Goal: Task Accomplishment & Management: Manage account settings

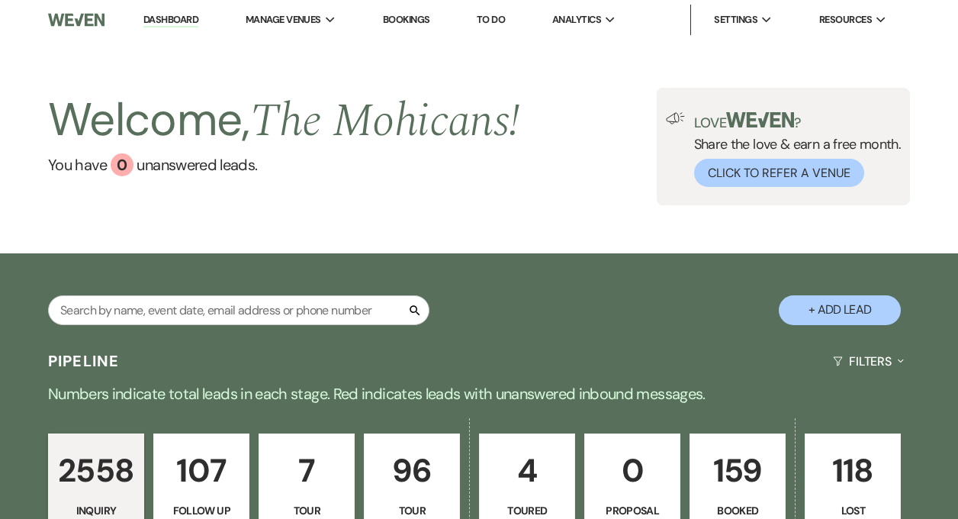
click at [177, 18] on link "Dashboard" at bounding box center [170, 20] width 55 height 14
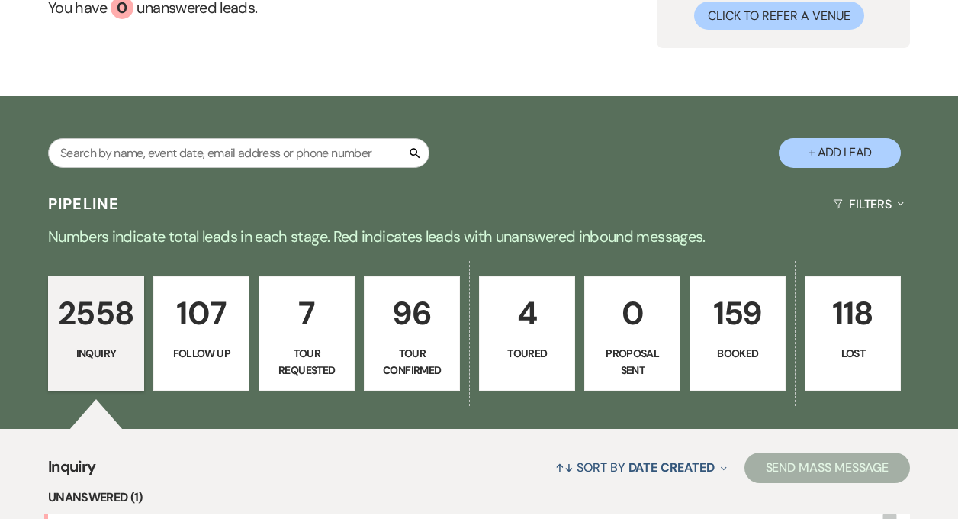
scroll to position [155, 0]
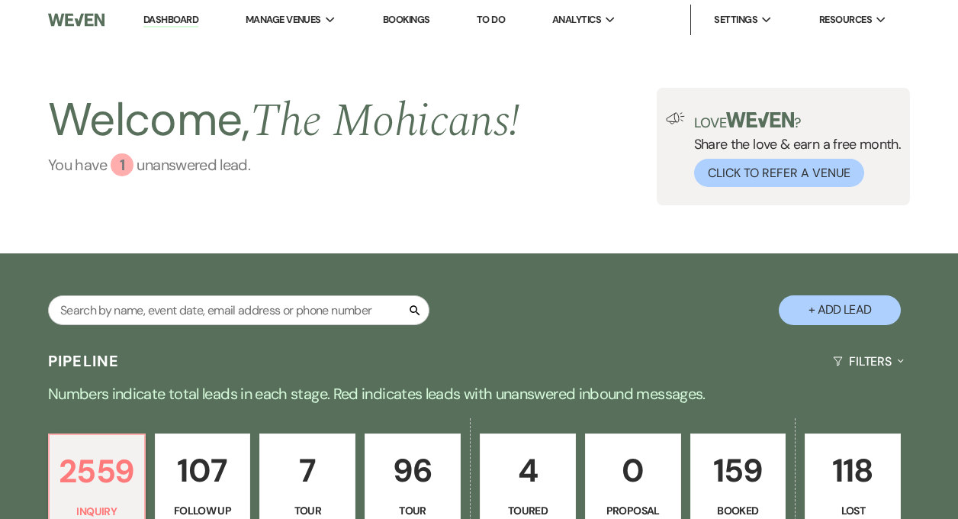
click at [179, 171] on link "You have 1 unanswered lead ." at bounding box center [284, 164] width 472 height 23
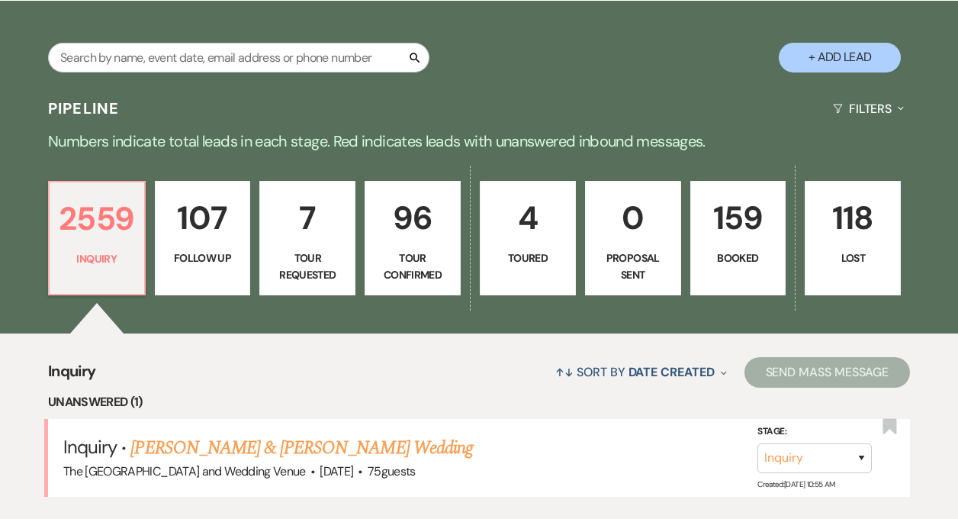
scroll to position [388, 0]
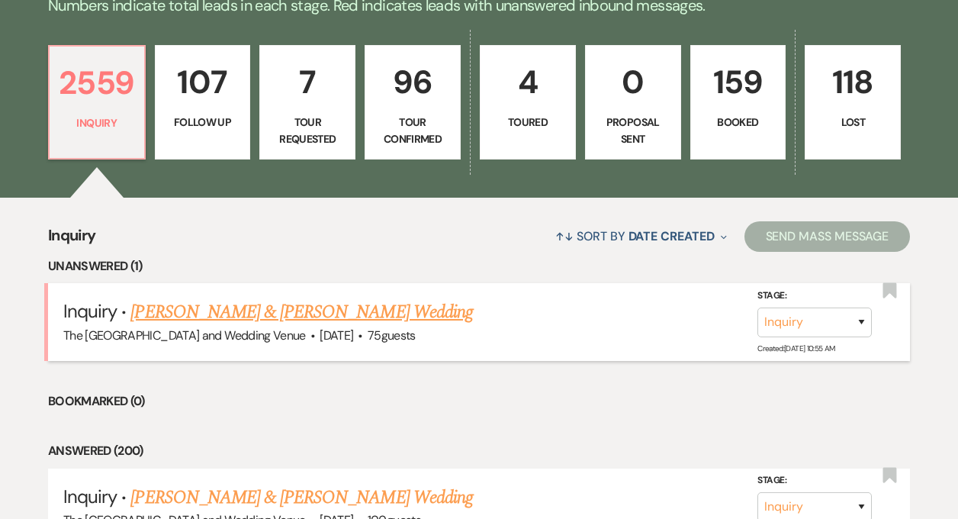
click at [271, 314] on link "[PERSON_NAME] & [PERSON_NAME] Wedding" at bounding box center [301, 311] width 342 height 27
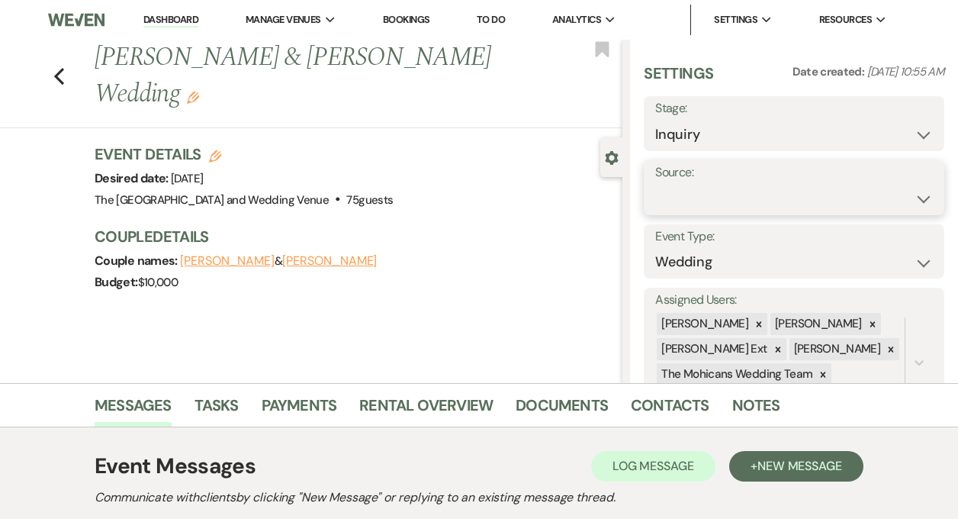
click at [751, 204] on select "Weven Venue Website Instagram Facebook Pinterest Google The Knot Wedding Wire H…" at bounding box center [794, 199] width 278 height 30
select select "5"
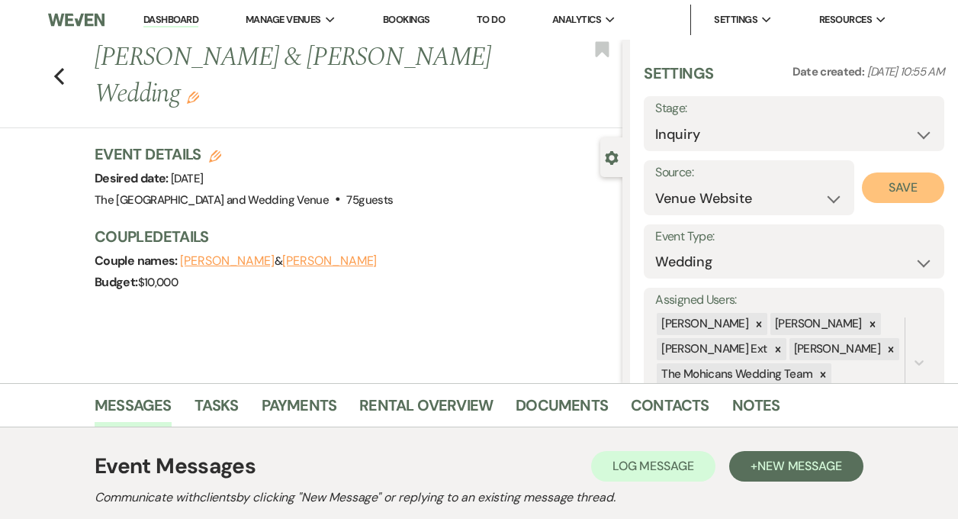
click at [892, 188] on button "Save" at bounding box center [903, 187] width 82 height 31
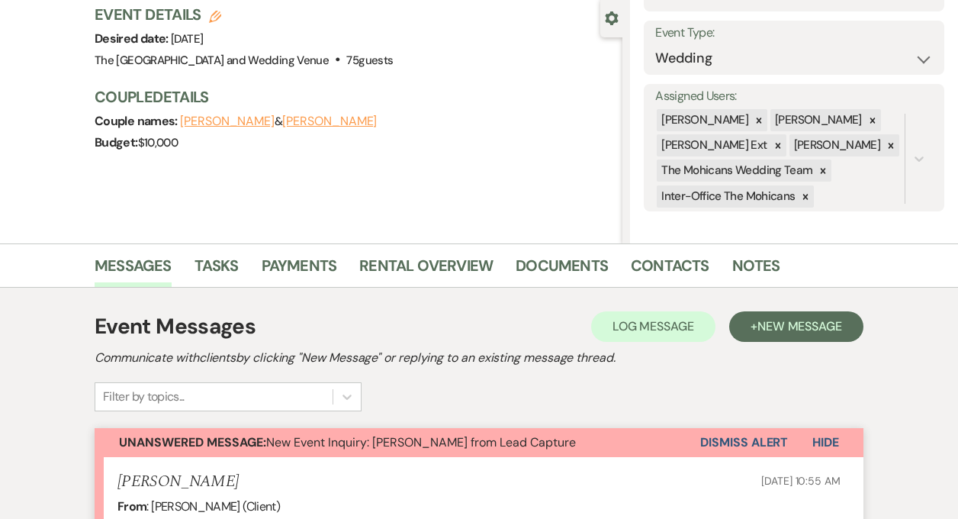
scroll to position [153, 0]
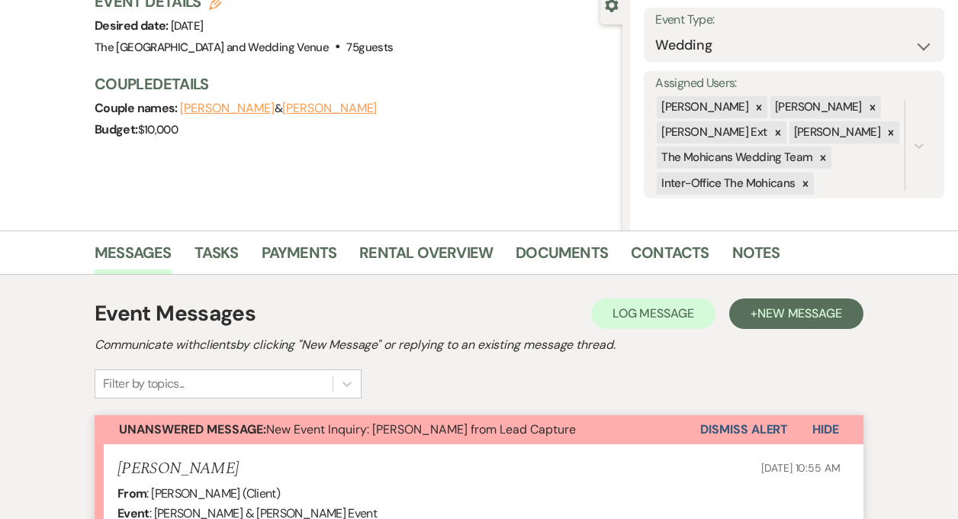
click at [747, 424] on button "Dismiss Alert" at bounding box center [744, 429] width 88 height 29
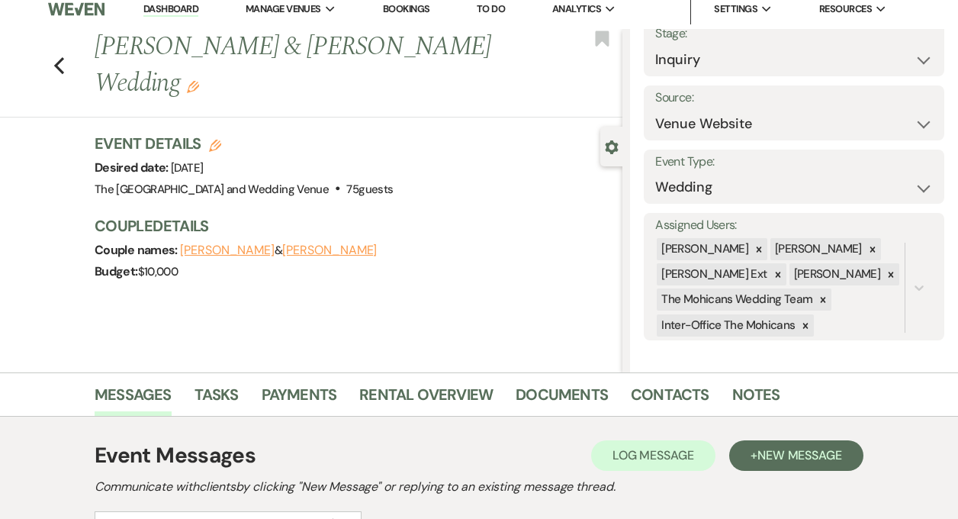
scroll to position [0, 0]
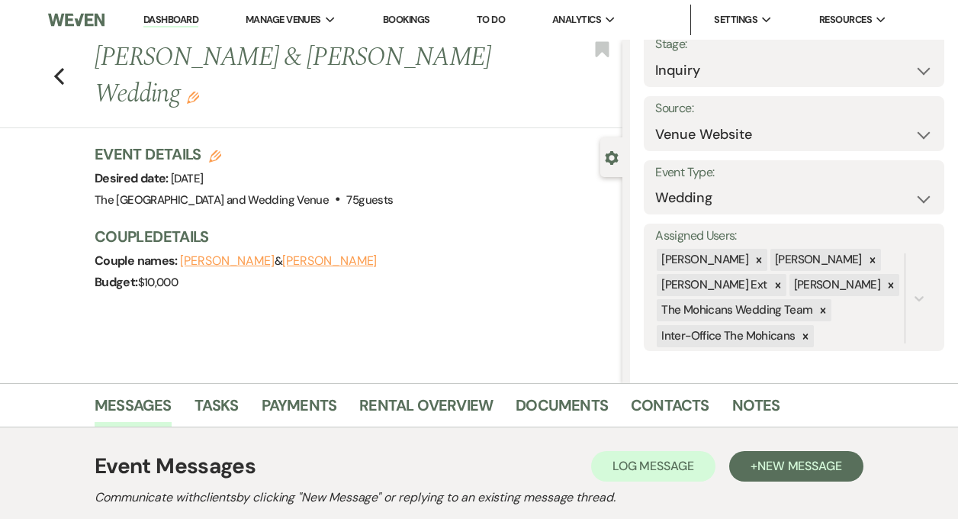
click at [172, 27] on li "Dashboard" at bounding box center [171, 20] width 70 height 31
click at [174, 19] on link "Dashboard" at bounding box center [170, 20] width 55 height 14
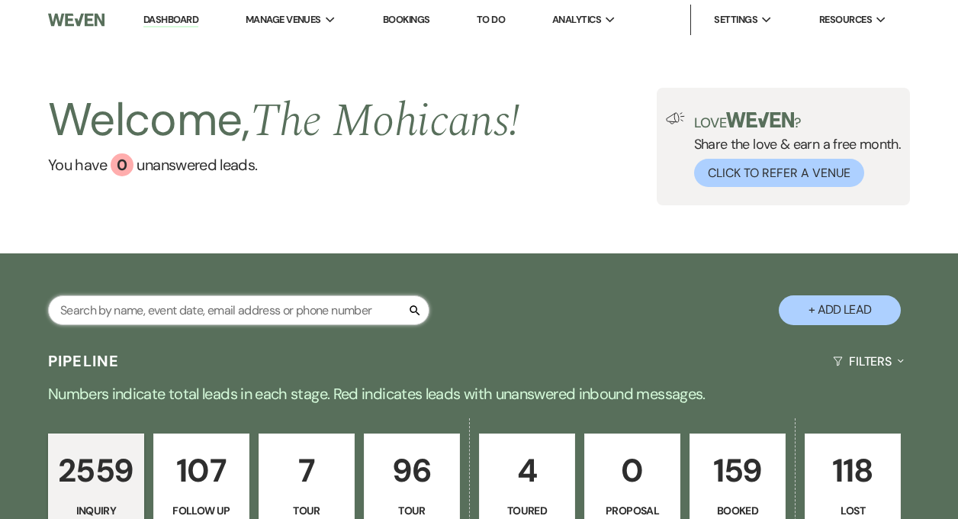
click at [223, 310] on input "text" at bounding box center [238, 310] width 381 height 30
paste input "Celeste Del Turco"
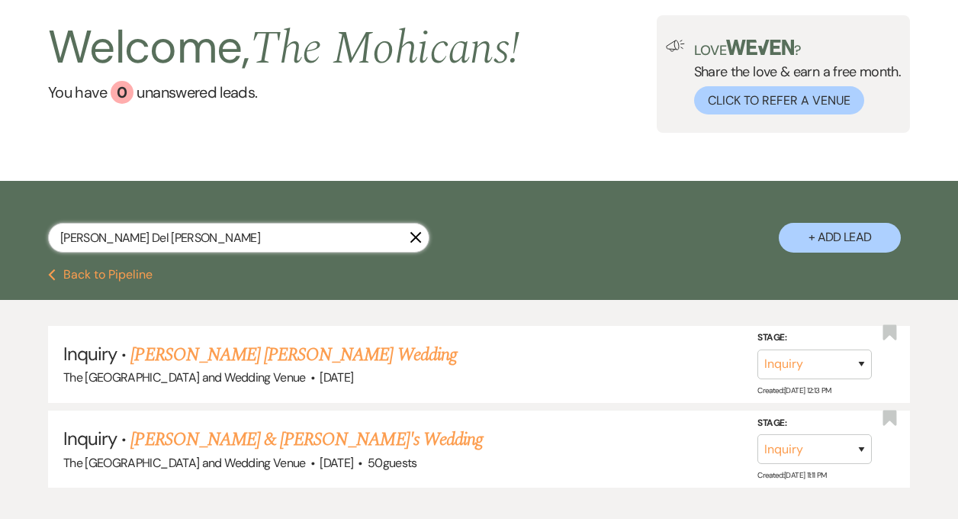
scroll to position [95, 0]
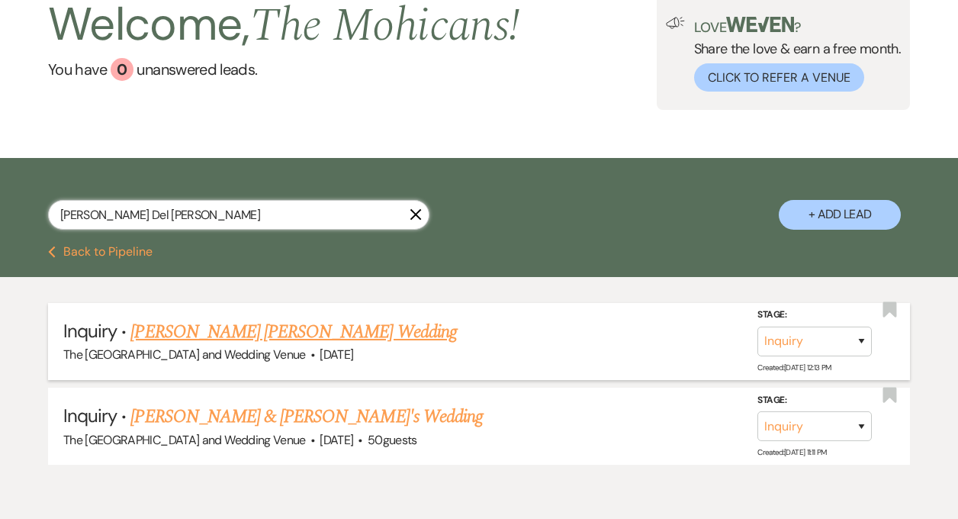
type input "Celeste Del Turco"
click at [237, 335] on link "[PERSON_NAME] [PERSON_NAME] Wedding" at bounding box center [293, 331] width 326 height 27
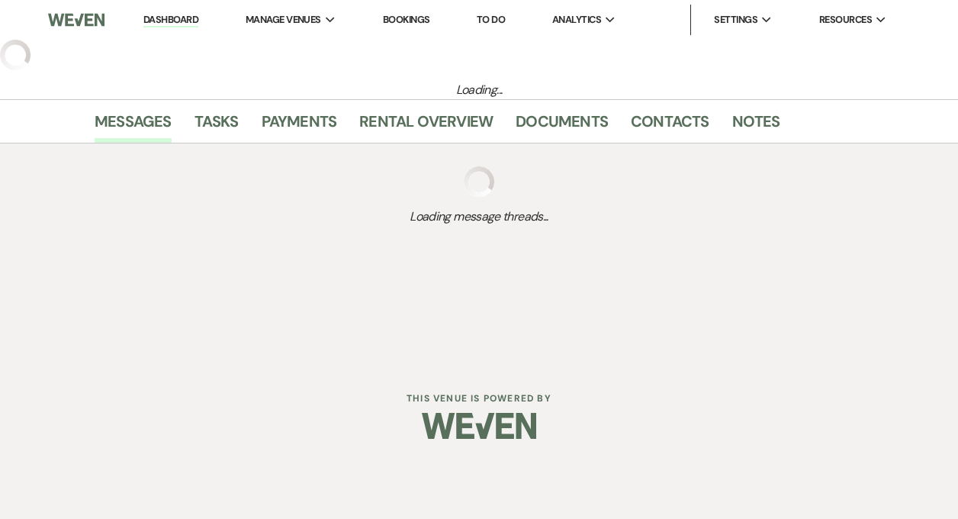
select select "2"
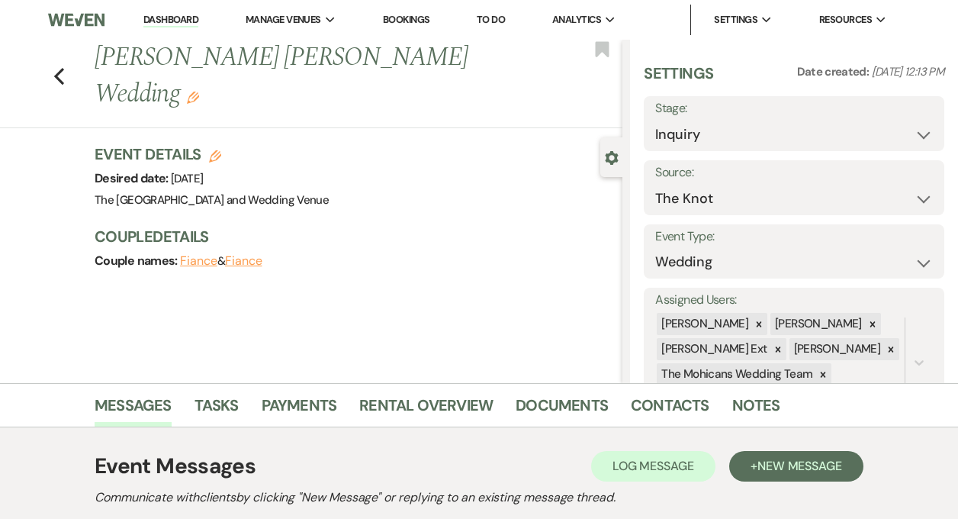
click at [199, 92] on icon "Edit" at bounding box center [193, 98] width 12 height 12
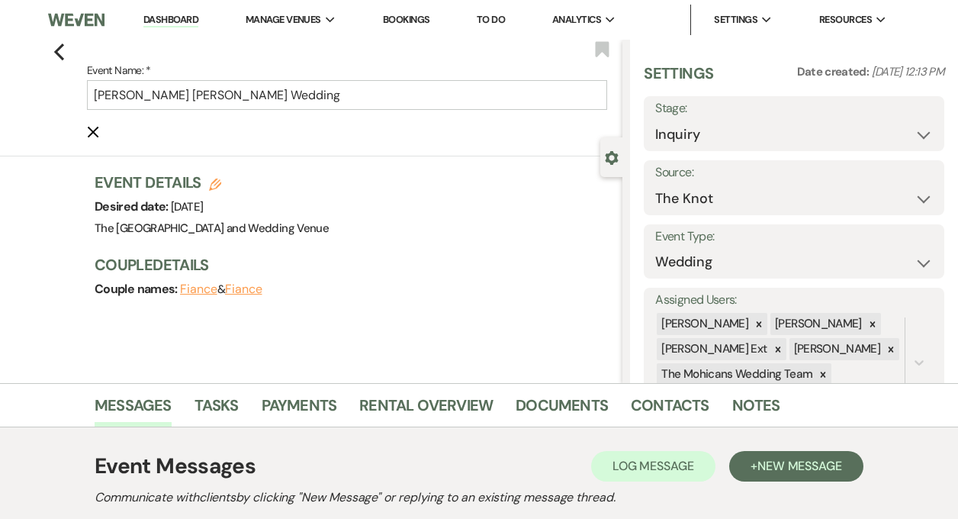
click at [200, 291] on button "Fiance" at bounding box center [198, 289] width 37 height 12
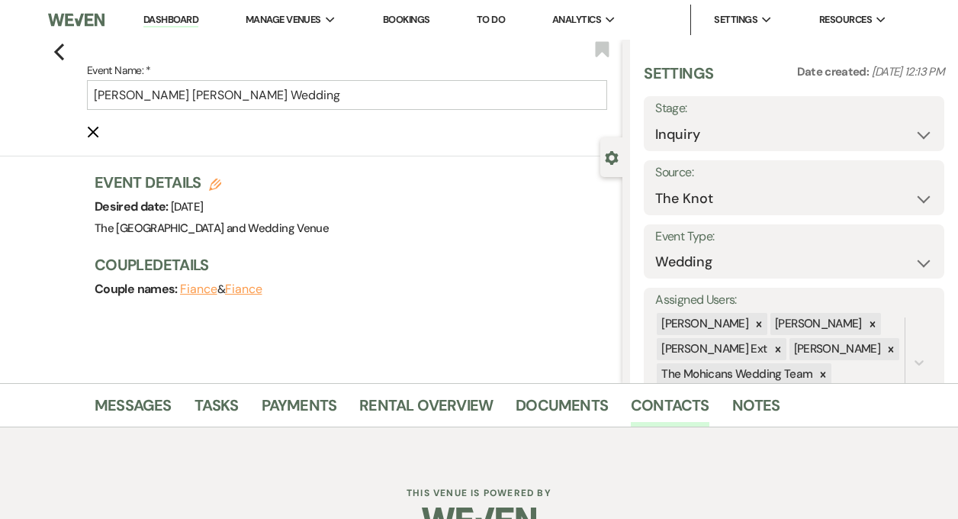
select select "1"
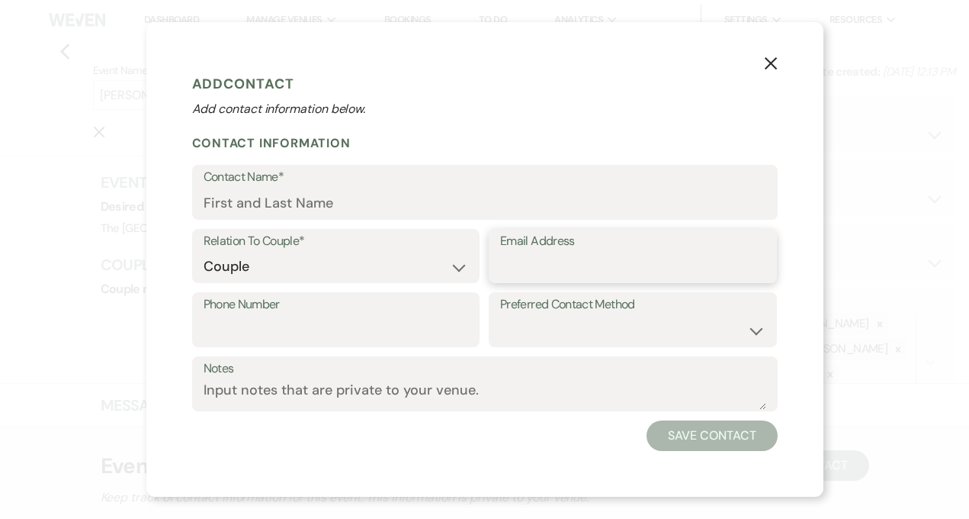
click at [537, 265] on input "Email Address" at bounding box center [632, 267] width 265 height 30
click at [767, 61] on use "button" at bounding box center [770, 63] width 12 height 12
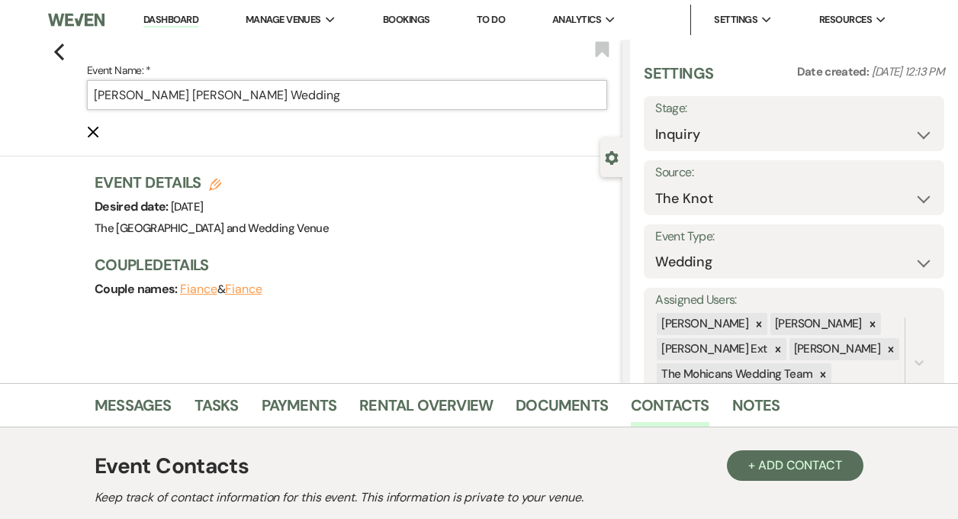
click at [198, 95] on input "[PERSON_NAME] [PERSON_NAME] Wedding" at bounding box center [347, 95] width 520 height 30
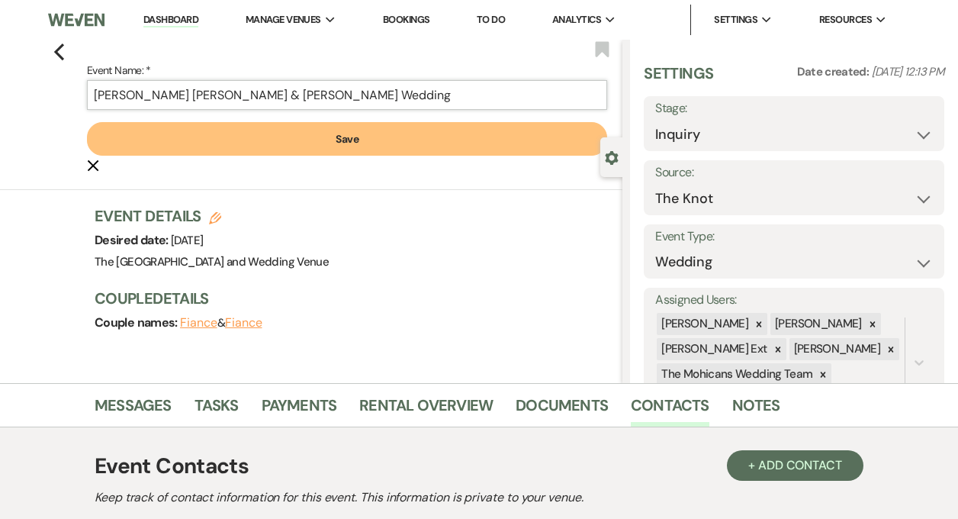
type input "Celeste Del Turco & Tyler Smith's Wedding"
click at [318, 141] on button "Save" at bounding box center [347, 139] width 520 height 34
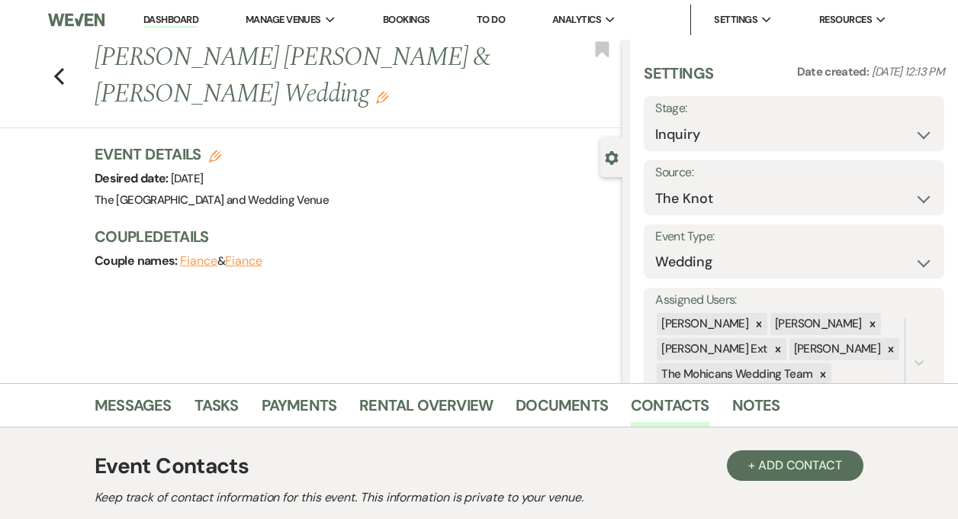
click at [216, 158] on icon "Edit" at bounding box center [215, 156] width 12 height 12
select select "849"
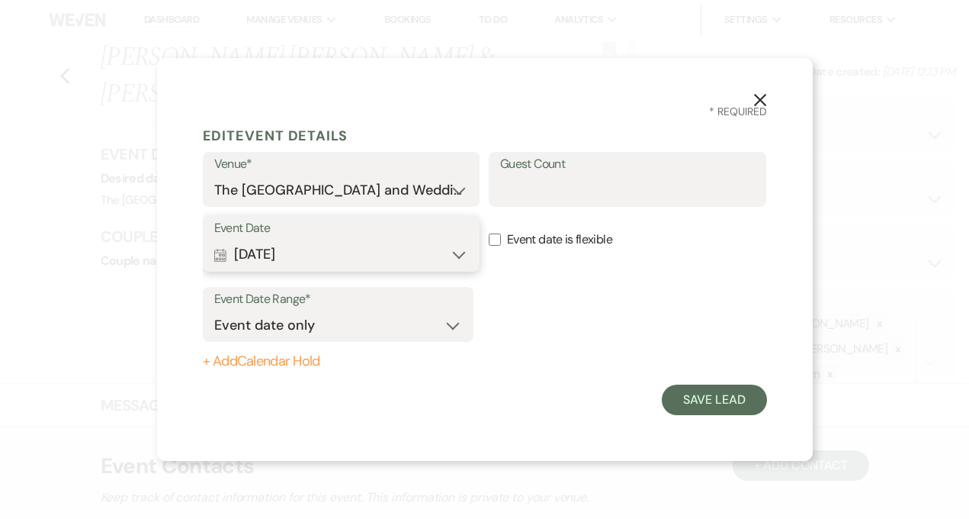
click at [393, 252] on button "Calendar Apr 03, 2026 Expand" at bounding box center [341, 254] width 255 height 31
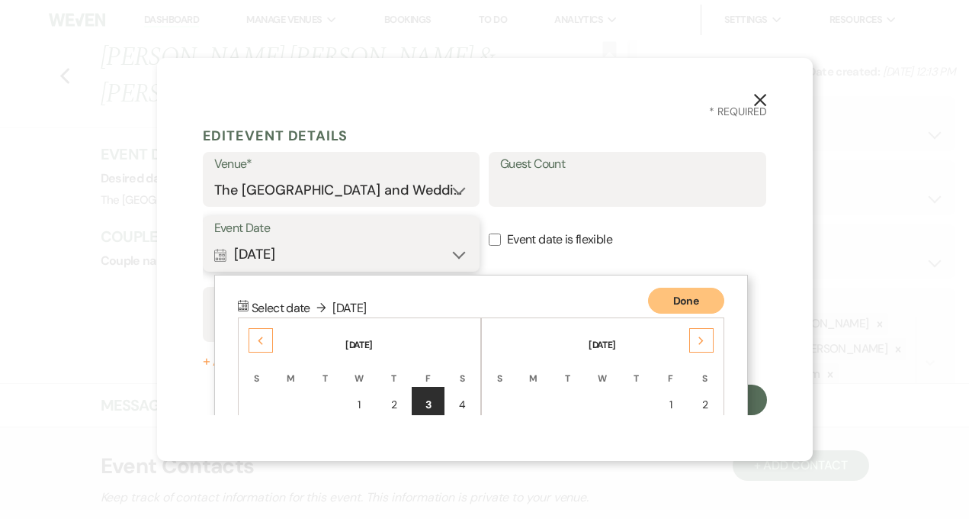
scroll to position [196, 0]
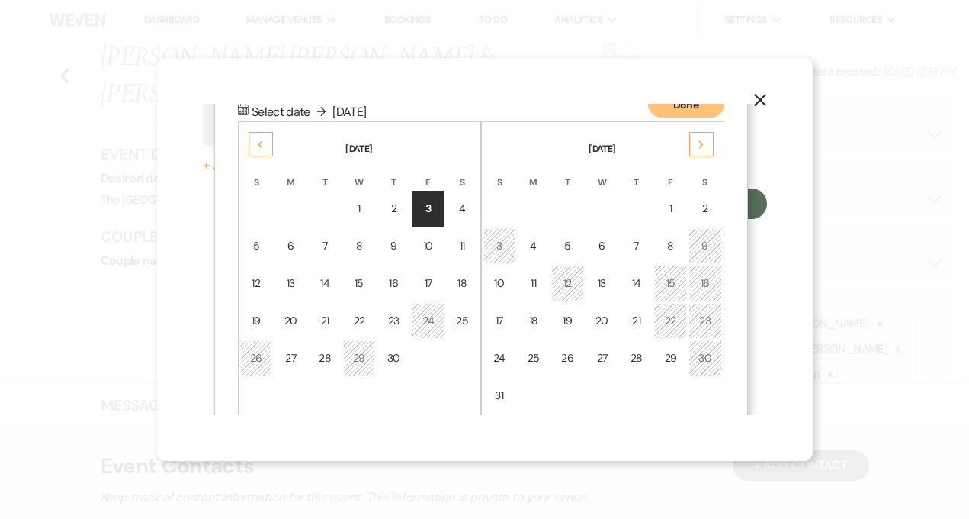
click at [252, 146] on div "Previous" at bounding box center [261, 144] width 24 height 24
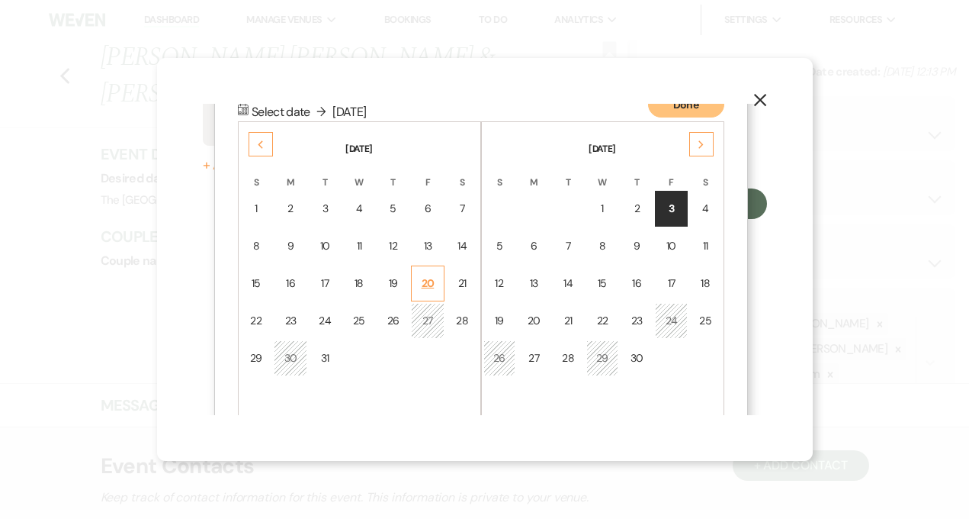
click at [419, 283] on td "20" at bounding box center [428, 283] width 34 height 36
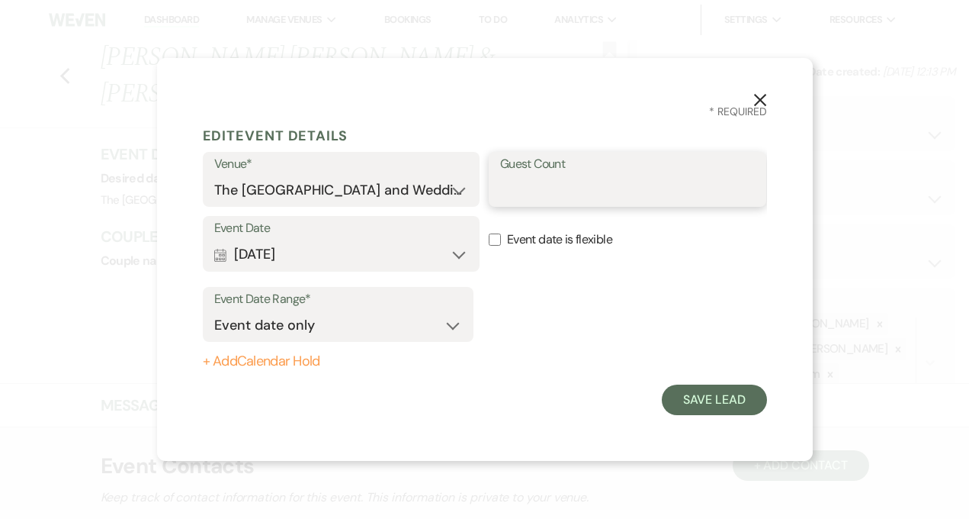
click at [537, 186] on input "Guest Count" at bounding box center [627, 190] width 255 height 30
type input "80"
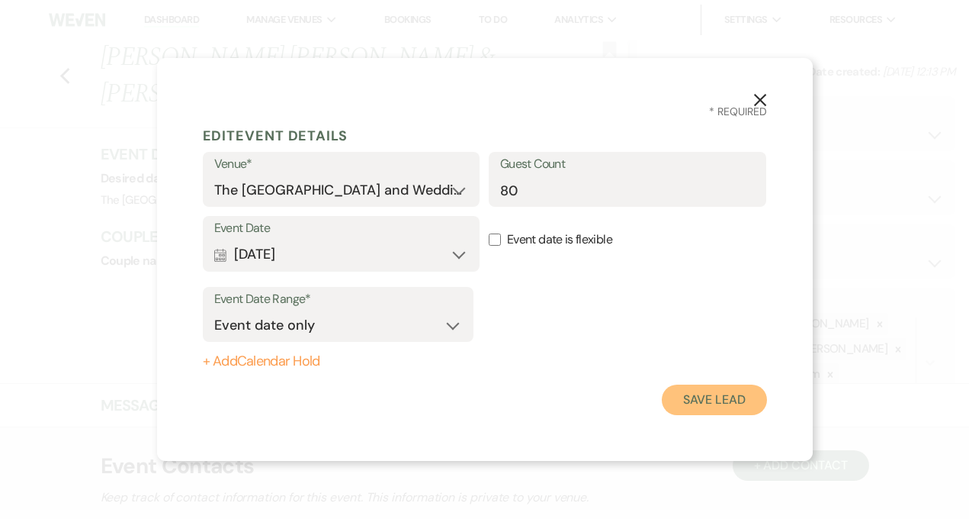
click at [695, 403] on button "Save Lead" at bounding box center [714, 399] width 104 height 31
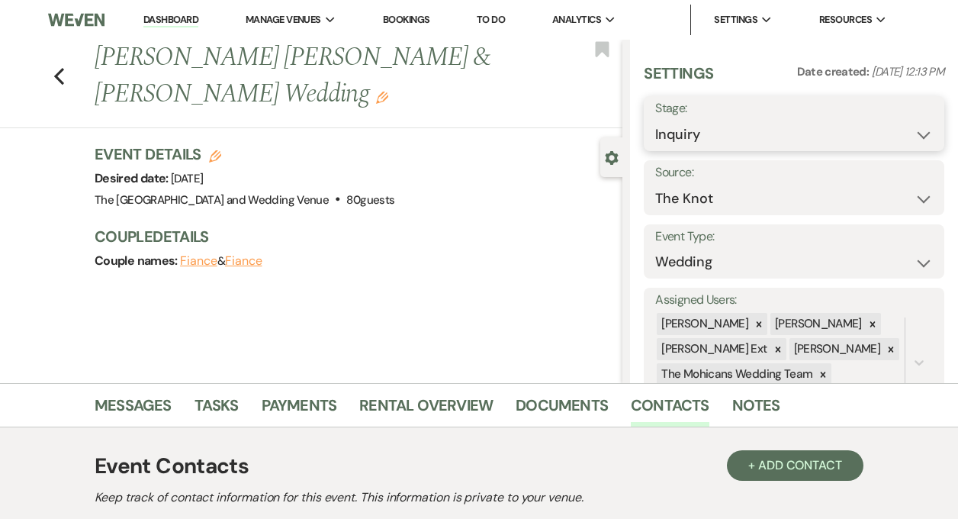
click at [720, 130] on select "Inquiry Follow Up Tour Requested Tour Confirmed Toured Proposal Sent Booked Lost" at bounding box center [794, 135] width 278 height 30
select select "7"
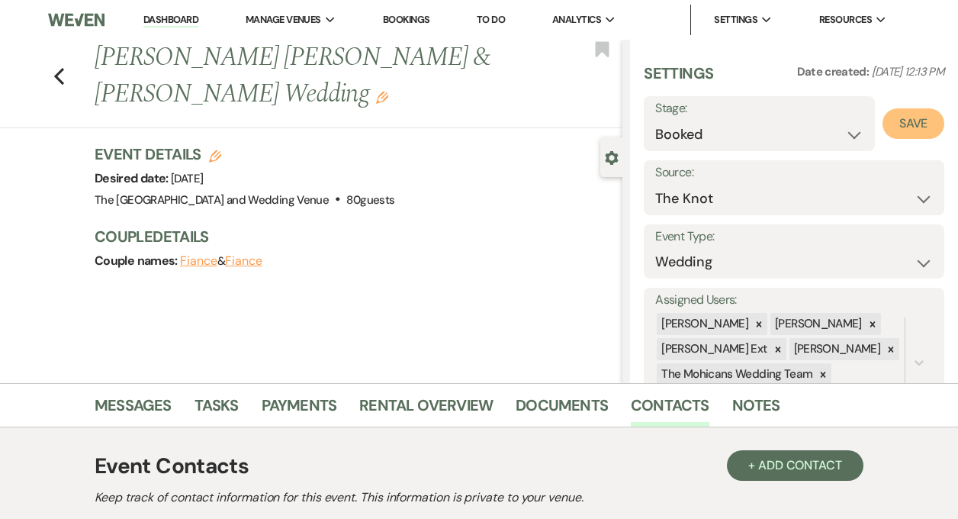
click at [890, 119] on button "Save" at bounding box center [913, 123] width 62 height 31
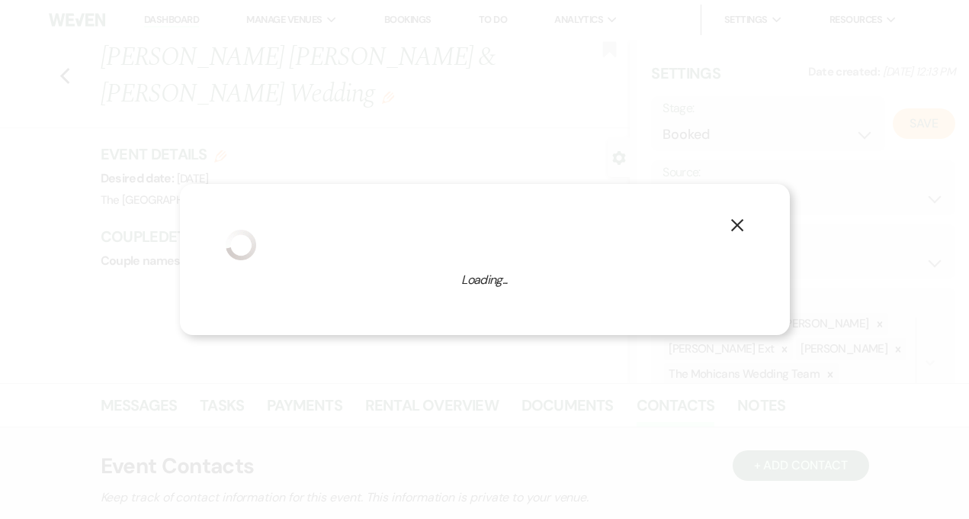
select select "1"
select select "849"
select select "false"
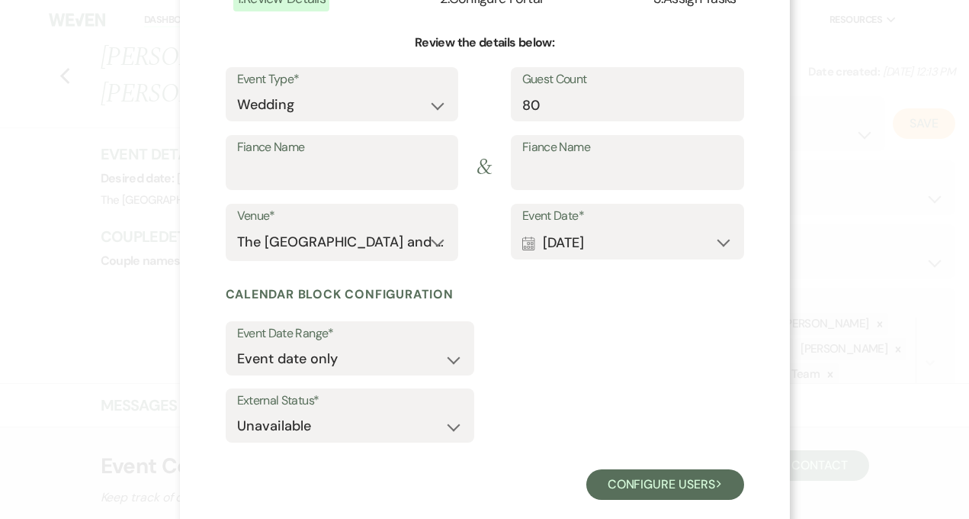
scroll to position [149, 0]
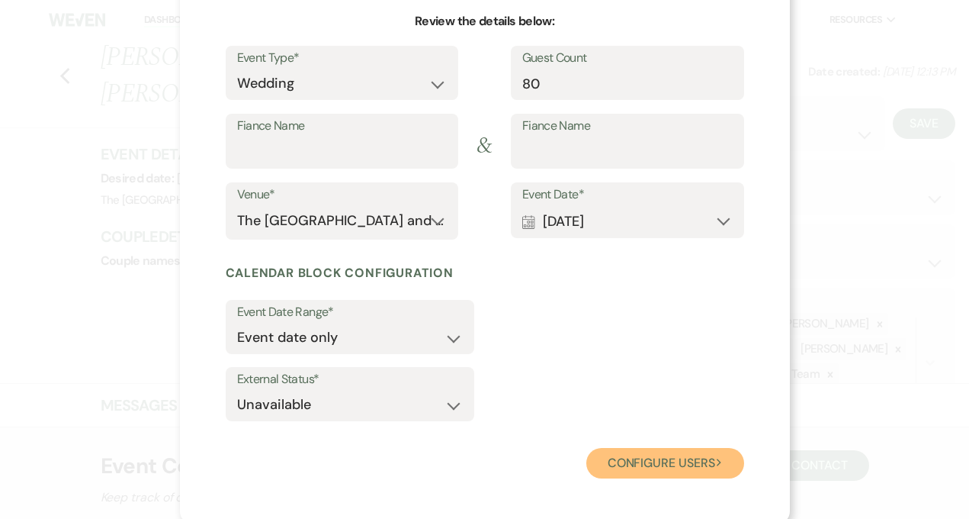
click at [609, 458] on button "Configure users Next" at bounding box center [665, 463] width 158 height 31
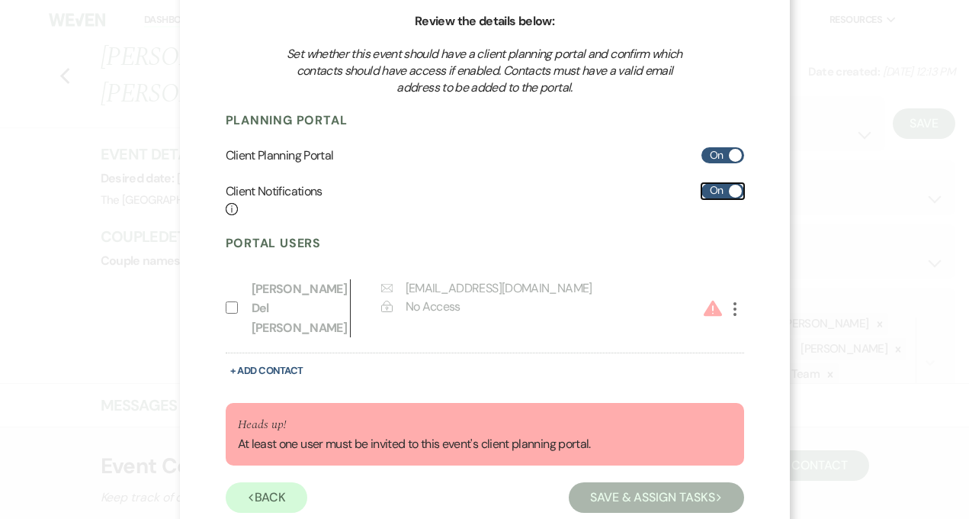
click at [713, 189] on label "On" at bounding box center [723, 191] width 43 height 16
click at [713, 189] on input "On" at bounding box center [723, 191] width 43 height 16
checkbox input "false"
click at [226, 301] on input "Include on Planning Portal" at bounding box center [232, 307] width 12 height 12
select select "6"
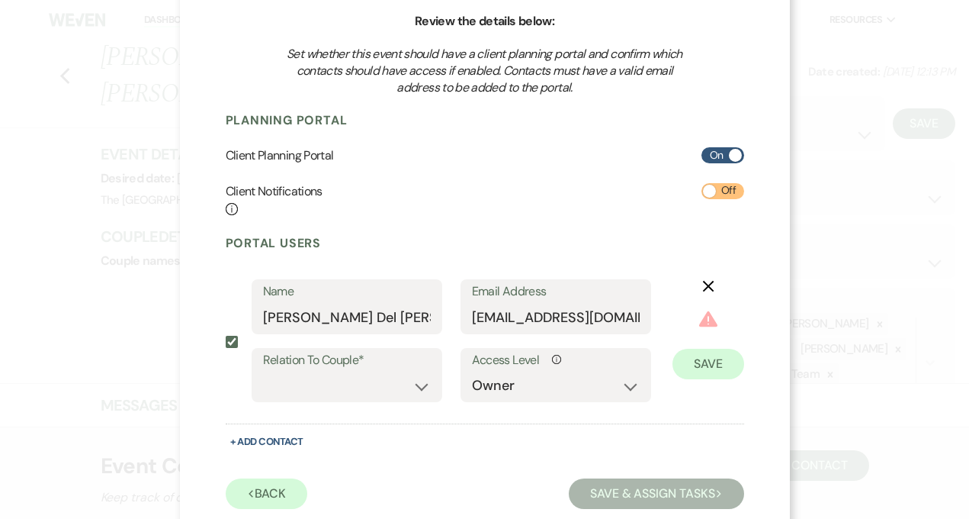
scroll to position [185, 0]
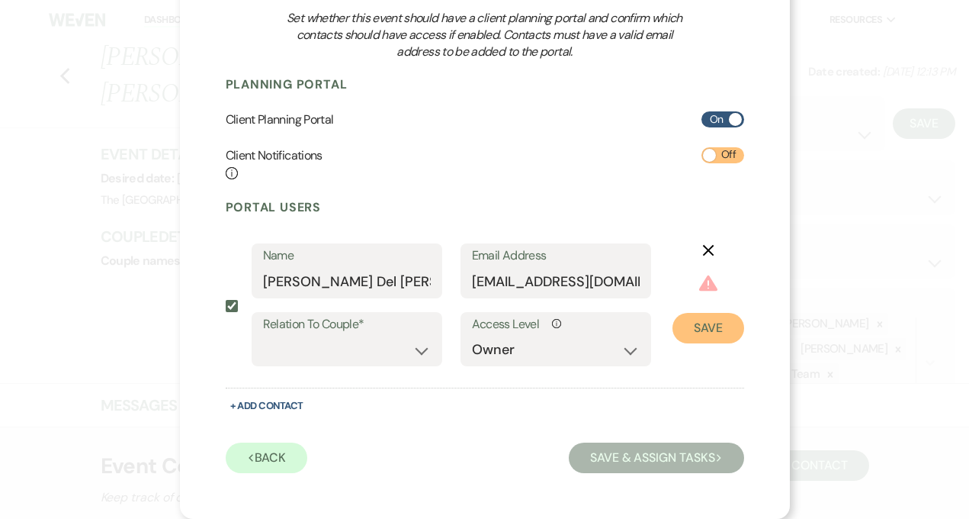
click at [677, 327] on button "Save" at bounding box center [709, 328] width 72 height 31
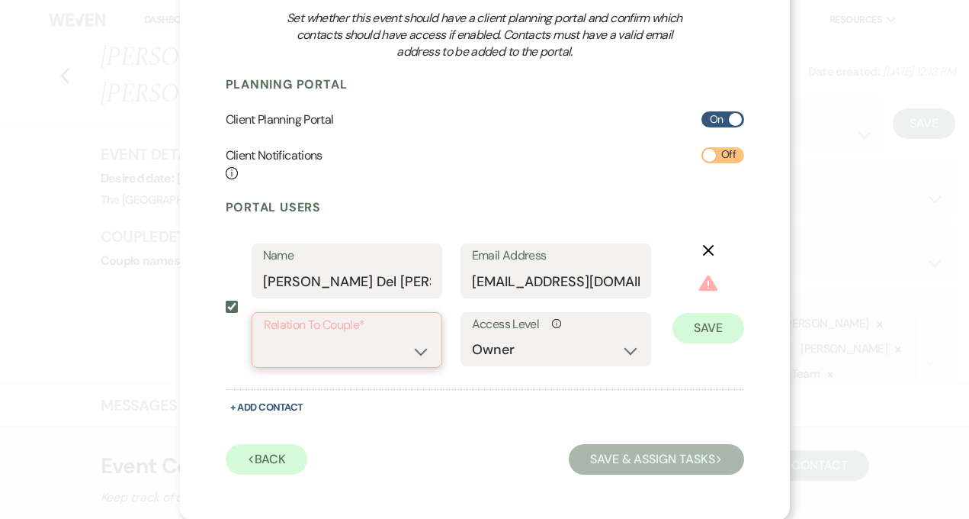
click at [390, 341] on select "Couple Planner Parent of Couple Family Member Friend Other" at bounding box center [347, 351] width 166 height 30
select select "1"
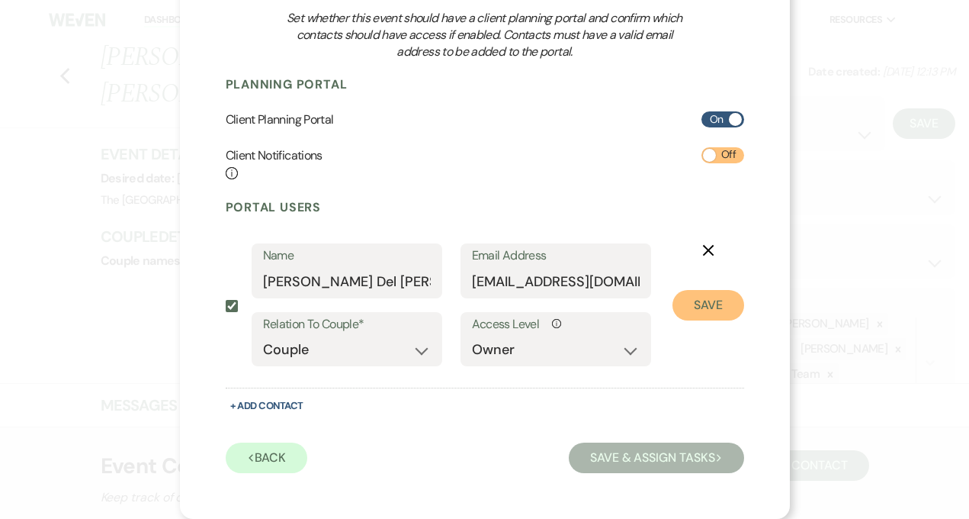
click at [697, 310] on button "Save" at bounding box center [709, 305] width 72 height 31
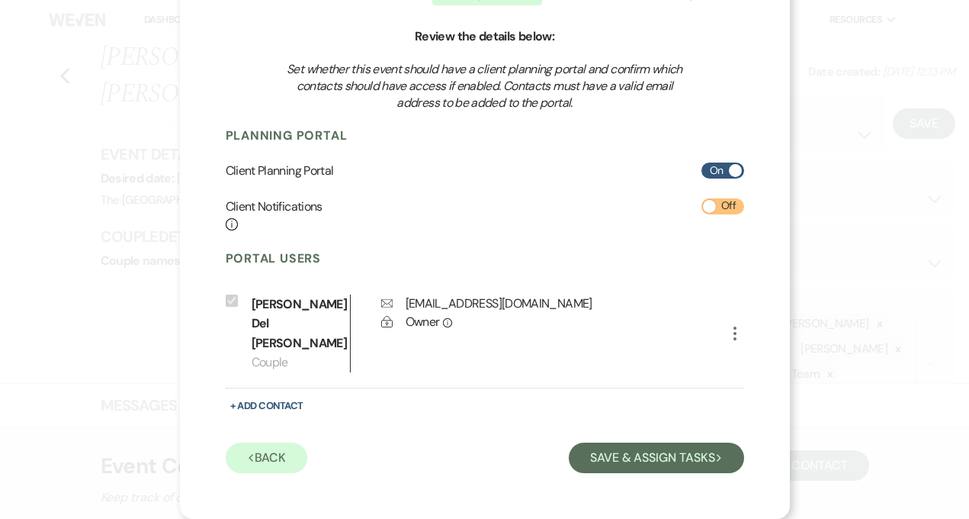
scroll to position [114, 0]
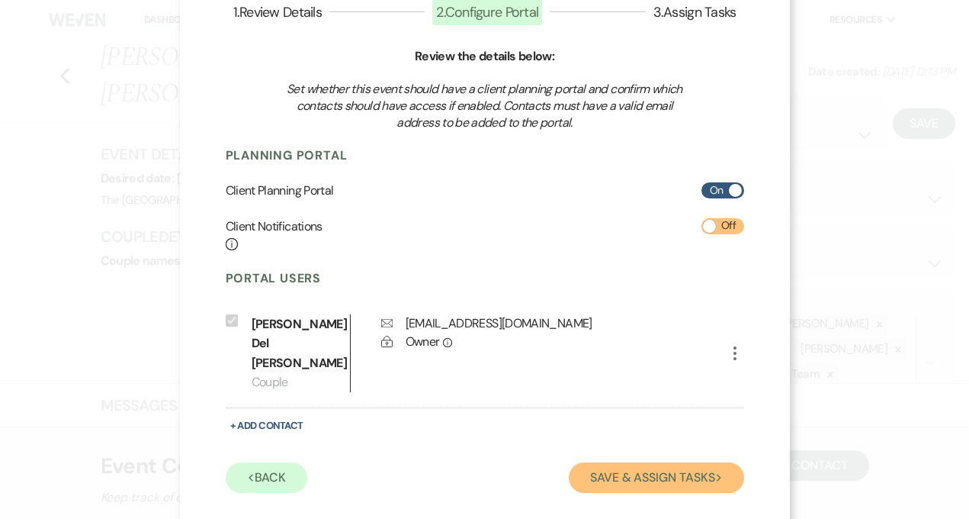
click at [627, 462] on button "Save & Assign Tasks Next" at bounding box center [656, 477] width 175 height 31
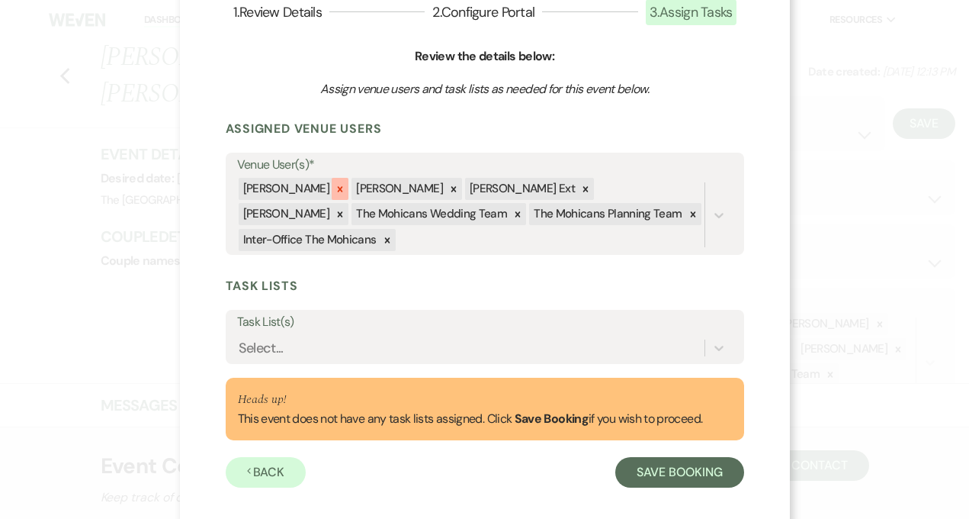
click at [338, 188] on icon at bounding box center [340, 188] width 5 height 5
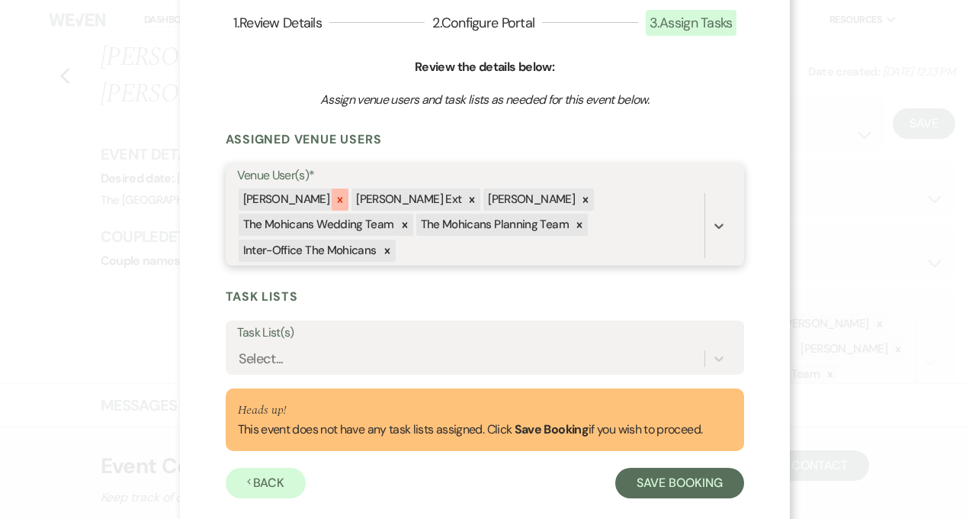
click at [332, 205] on div at bounding box center [340, 199] width 17 height 22
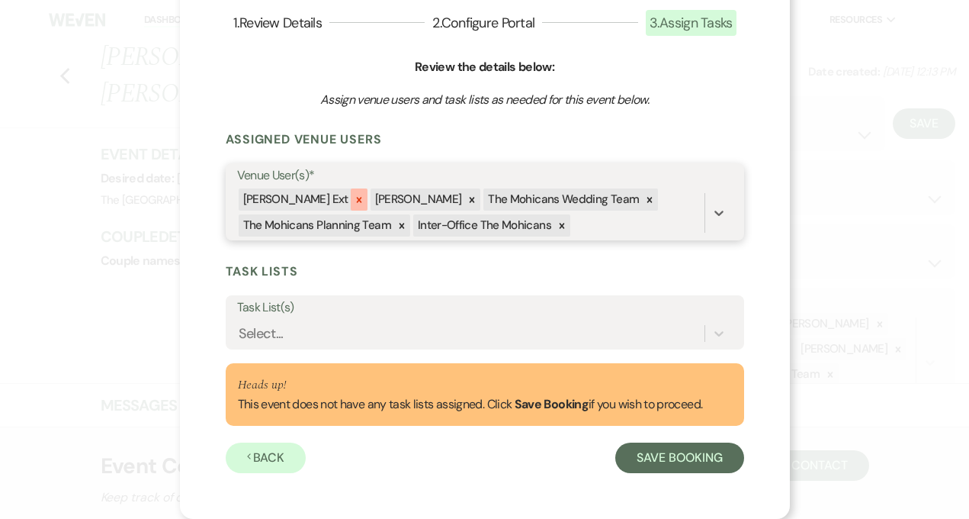
click at [354, 199] on icon at bounding box center [359, 199] width 11 height 11
click at [335, 200] on icon at bounding box center [340, 199] width 11 height 11
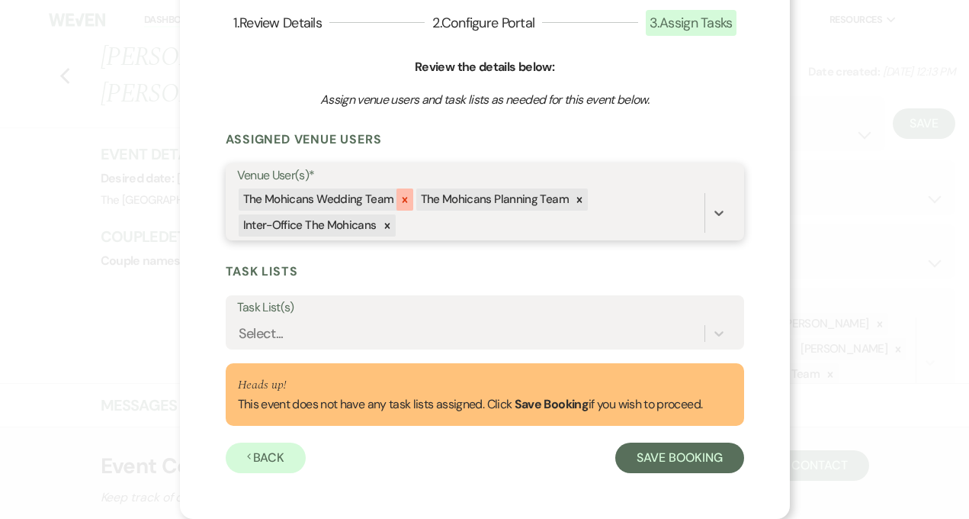
click at [400, 195] on icon at bounding box center [405, 199] width 11 height 11
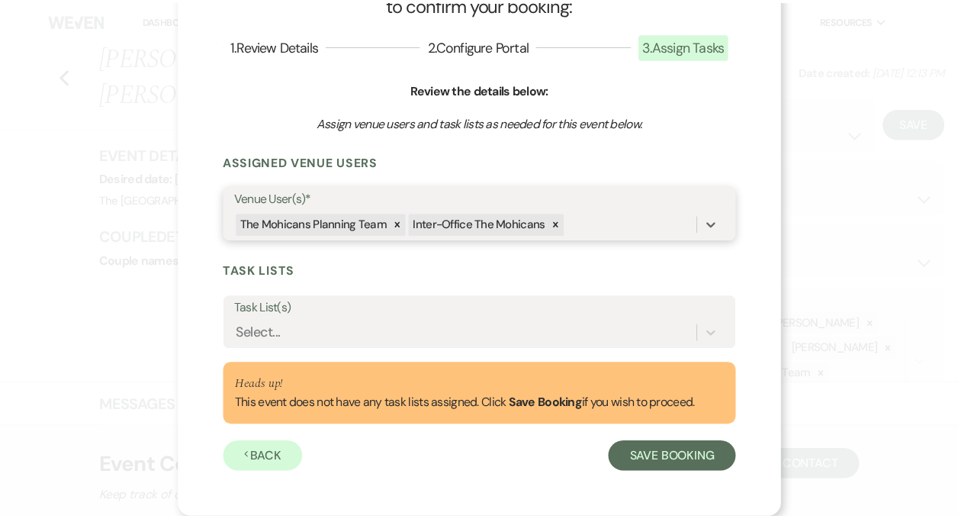
scroll to position [81, 0]
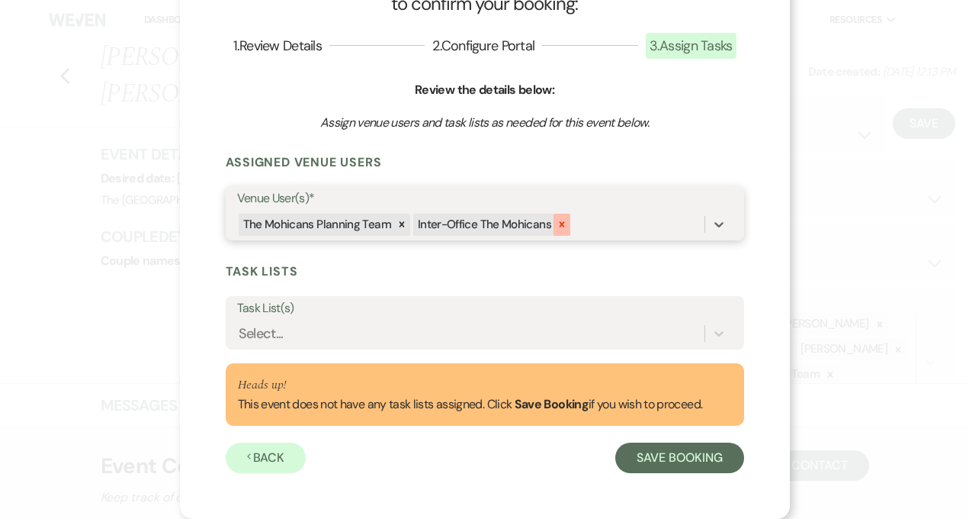
click at [557, 221] on icon at bounding box center [562, 224] width 11 height 11
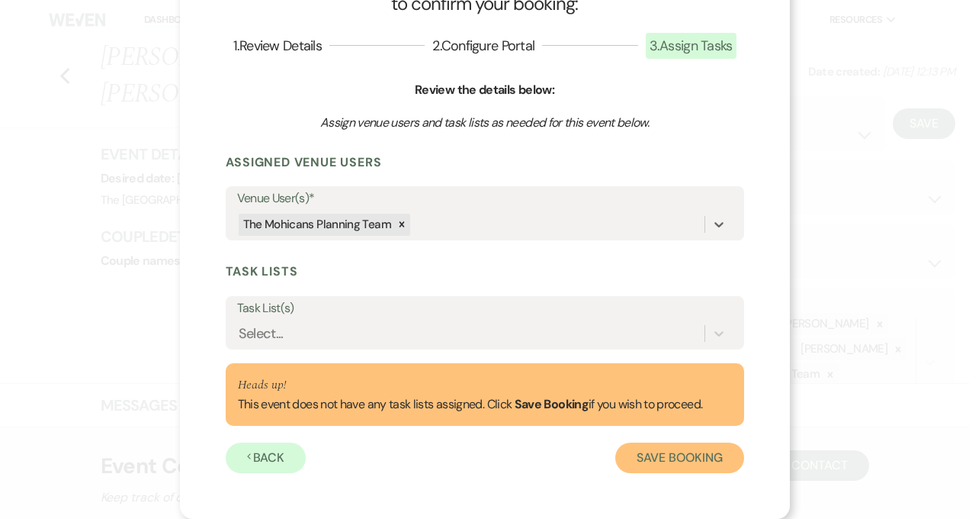
click at [650, 465] on button "Save Booking" at bounding box center [679, 457] width 128 height 31
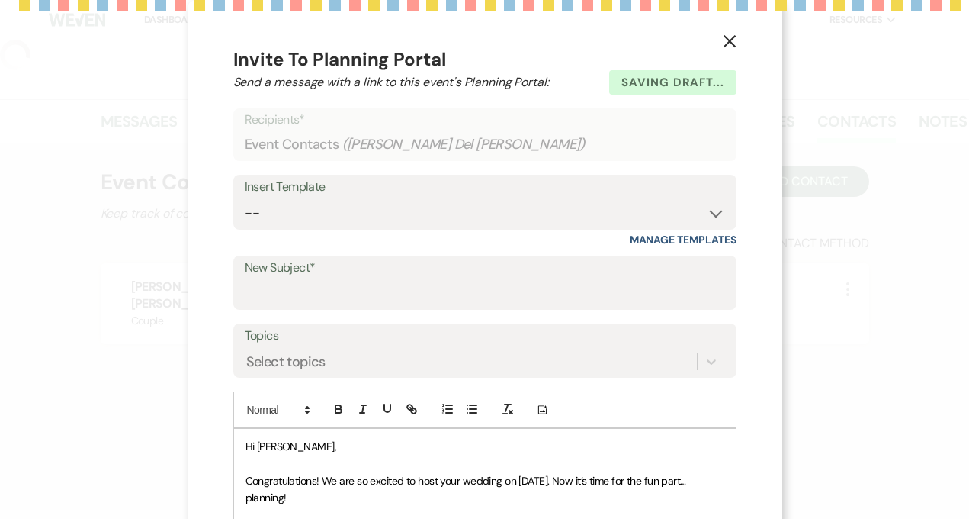
select select "2"
click at [723, 41] on icon "X" at bounding box center [730, 41] width 14 height 14
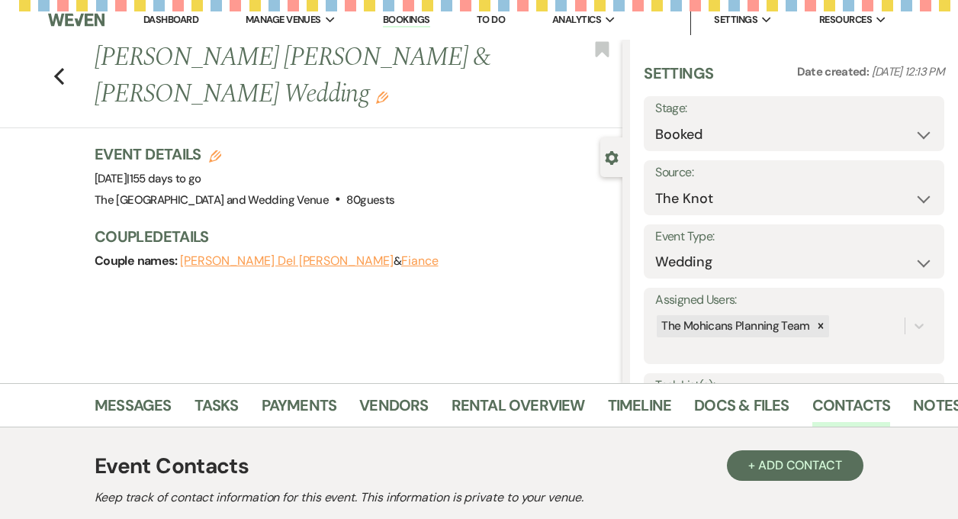
click at [169, 24] on link "Dashboard" at bounding box center [170, 19] width 55 height 13
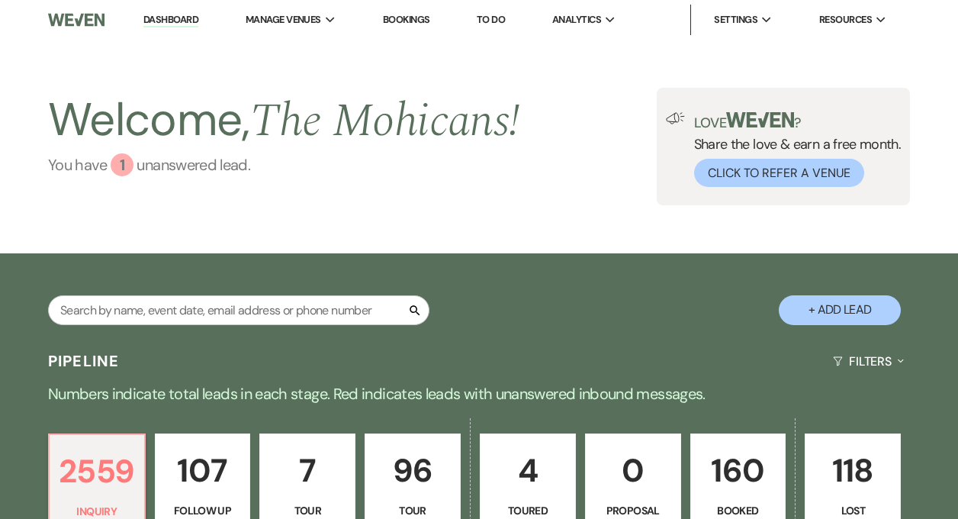
click at [179, 165] on link "You have 1 unanswered lead ." at bounding box center [284, 164] width 472 height 23
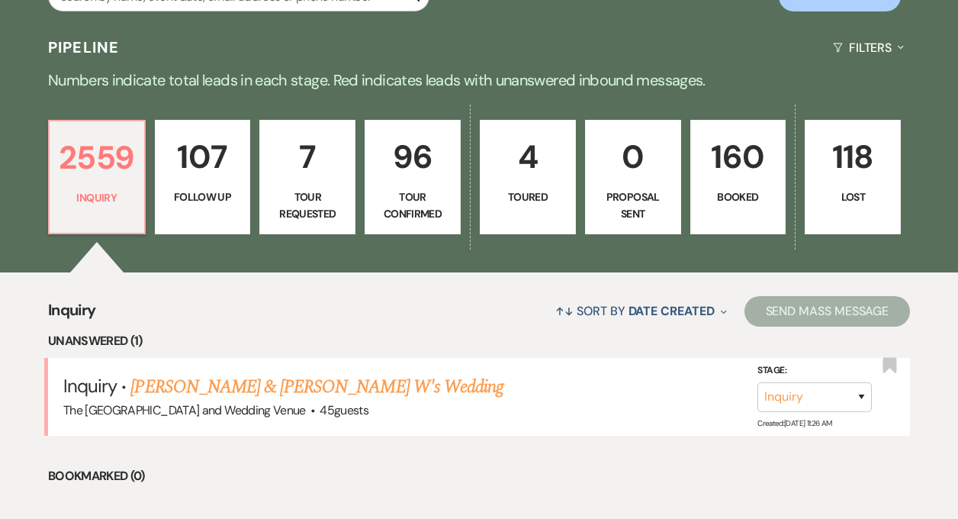
scroll to position [316, 0]
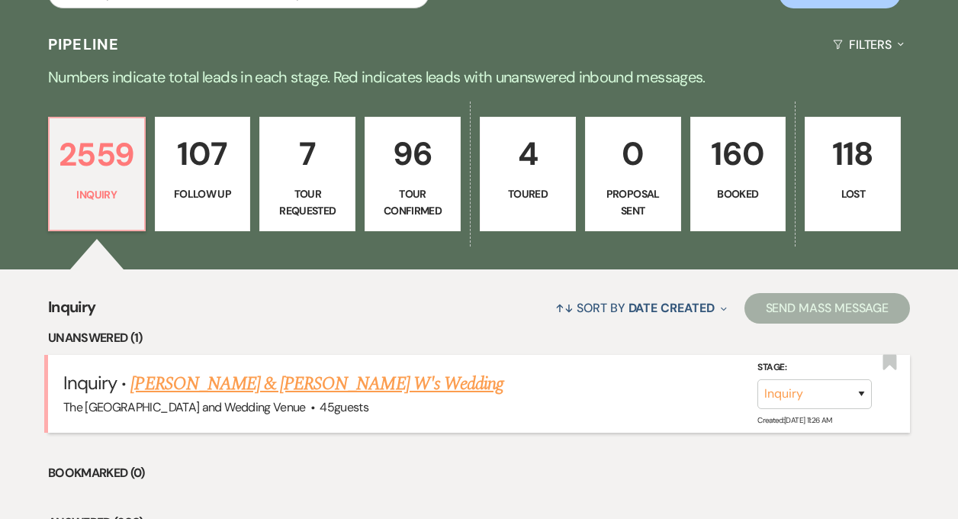
click at [277, 388] on link "Jacob M & Myranda W's Wedding" at bounding box center [316, 383] width 373 height 27
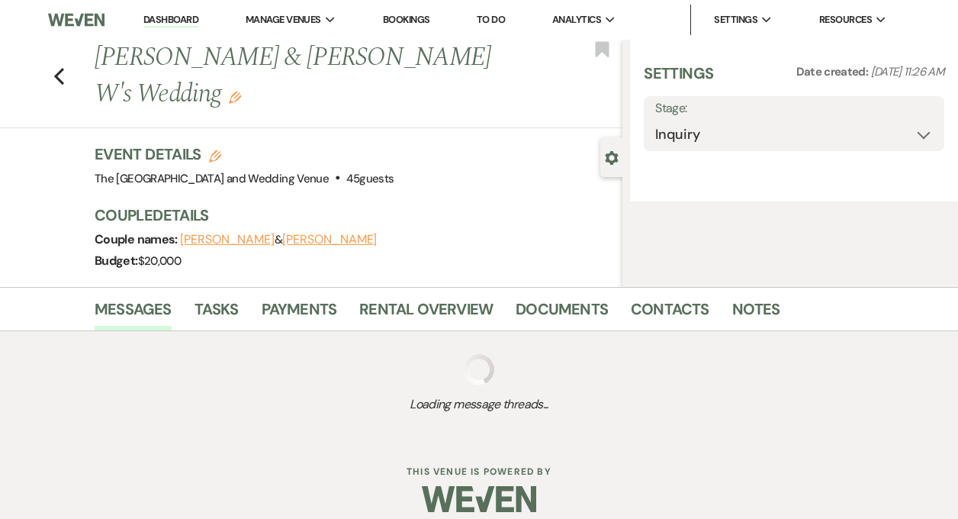
select select "17"
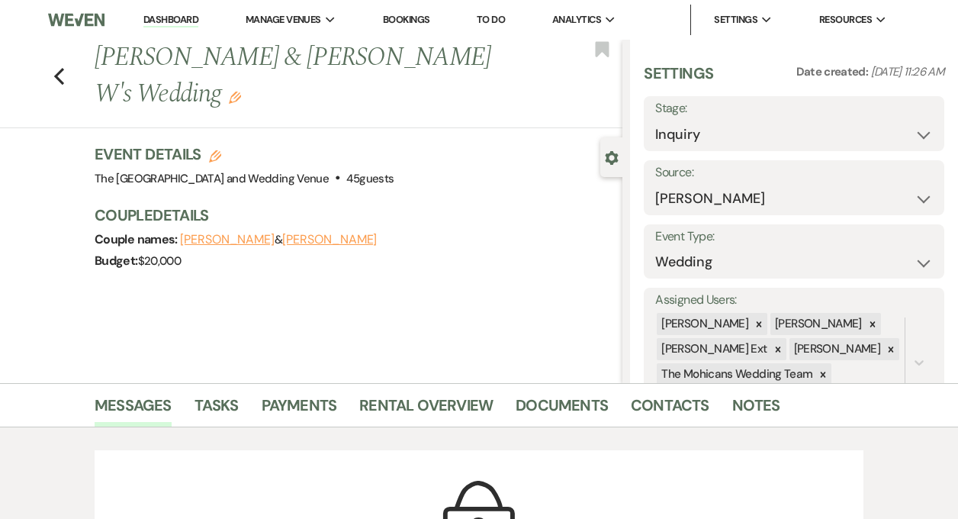
scroll to position [64, 0]
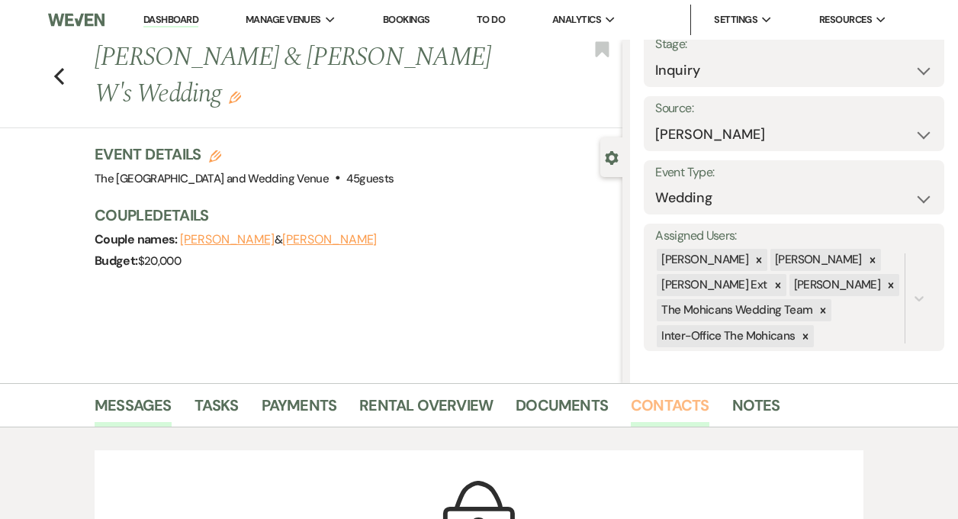
click at [639, 410] on link "Contacts" at bounding box center [670, 410] width 79 height 34
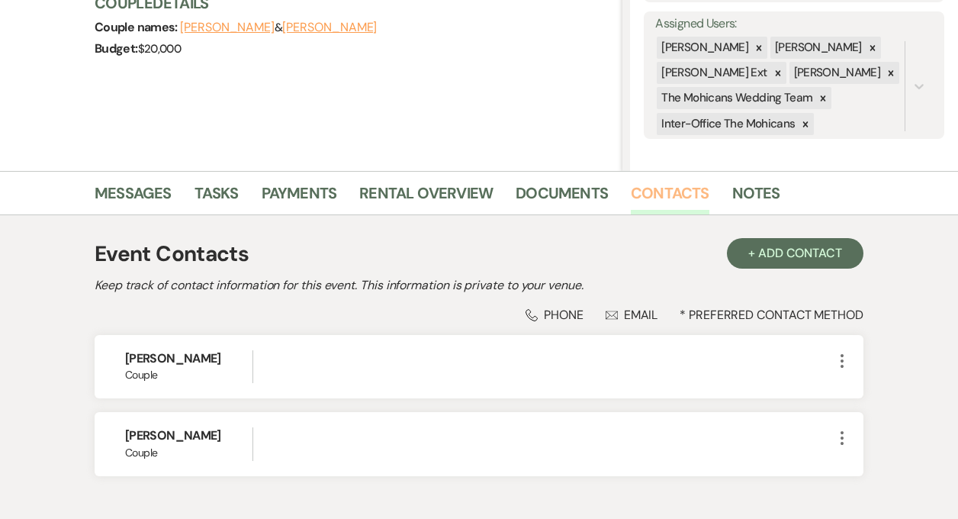
scroll to position [304, 0]
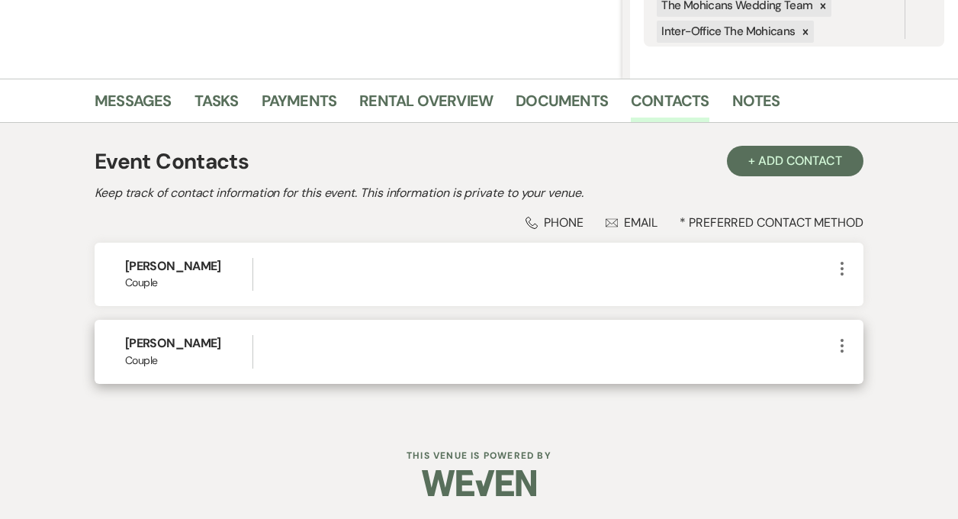
click at [839, 342] on icon "More" at bounding box center [842, 345] width 18 height 18
click at [846, 371] on button "Pencil Edit" at bounding box center [878, 375] width 91 height 26
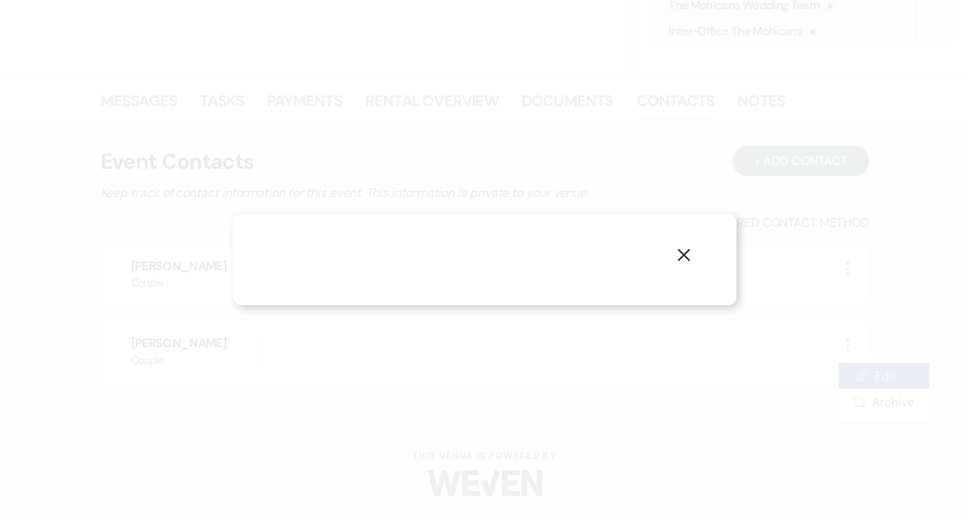
select select "1"
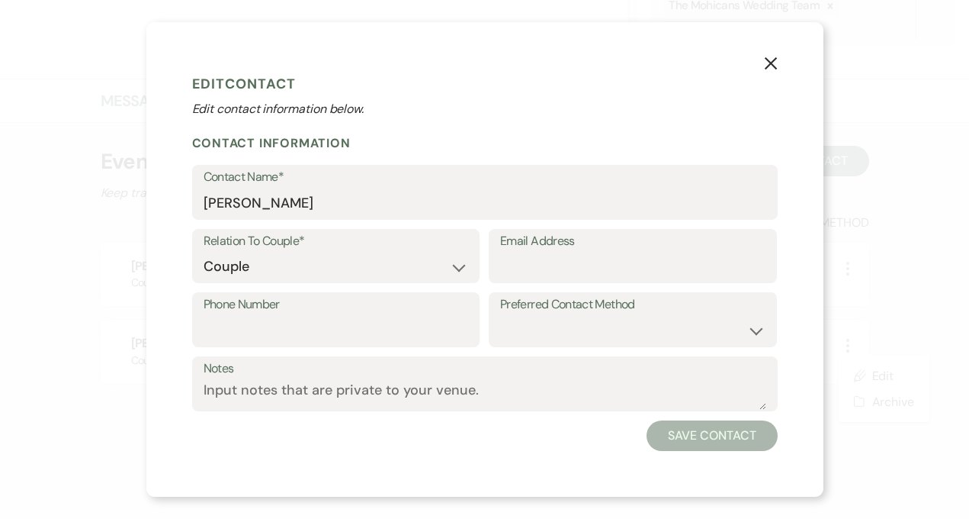
click at [612, 282] on div "Email Address" at bounding box center [633, 256] width 288 height 55
click at [612, 262] on input "Email Address" at bounding box center [632, 267] width 265 height 30
paste input "wv4rft6t22@privaterelay.appleid.com"
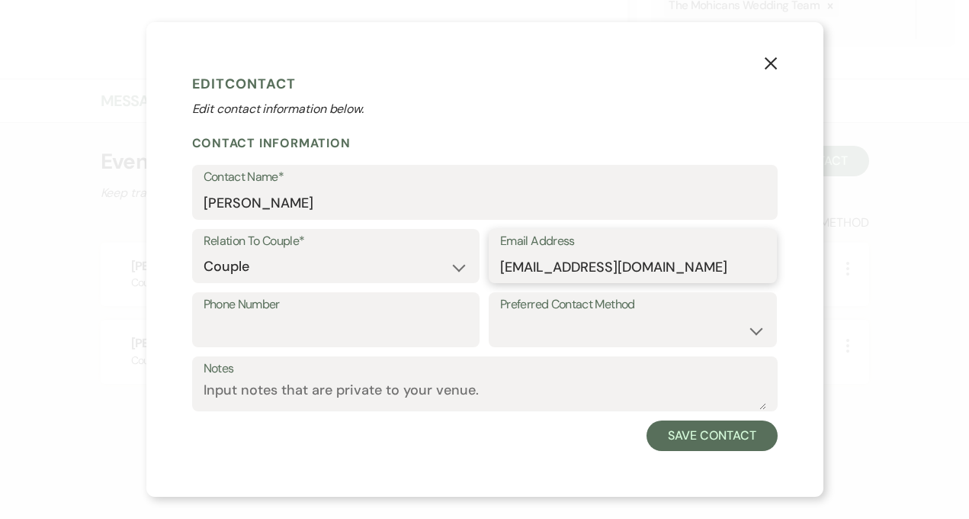
type input "wv4rft6t22@privaterelay.appleid.com"
click at [316, 345] on input "Phone Number" at bounding box center [336, 331] width 265 height 30
paste input "(785) 375-2664"
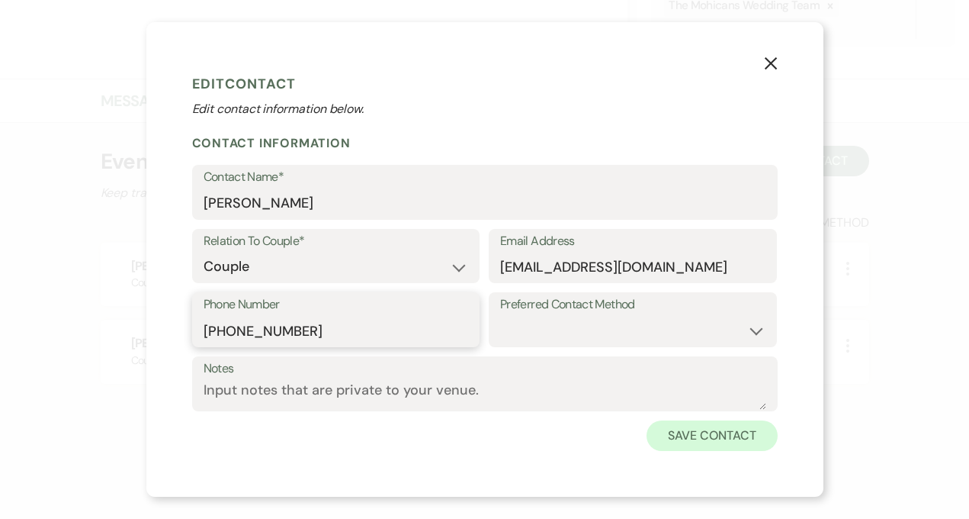
type input "(785) 375-2664"
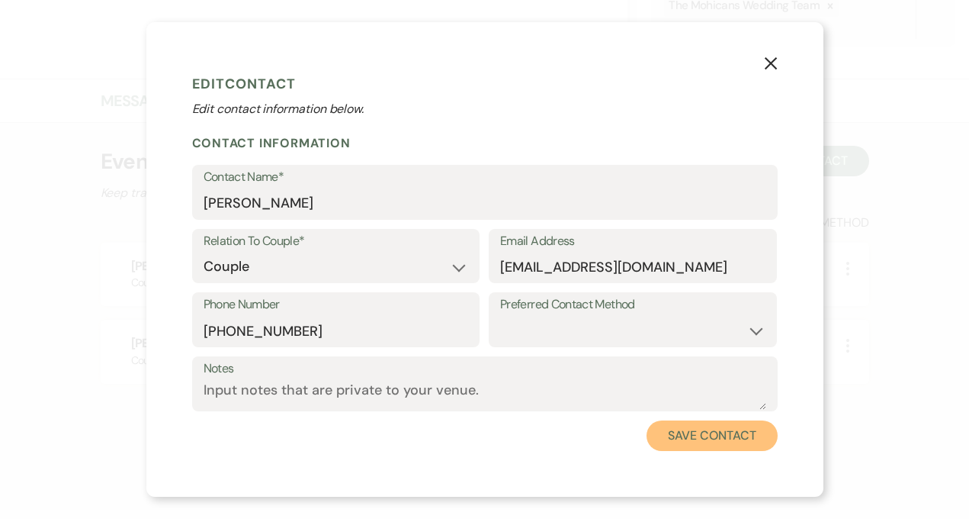
click at [680, 435] on button "Save Contact" at bounding box center [712, 435] width 130 height 31
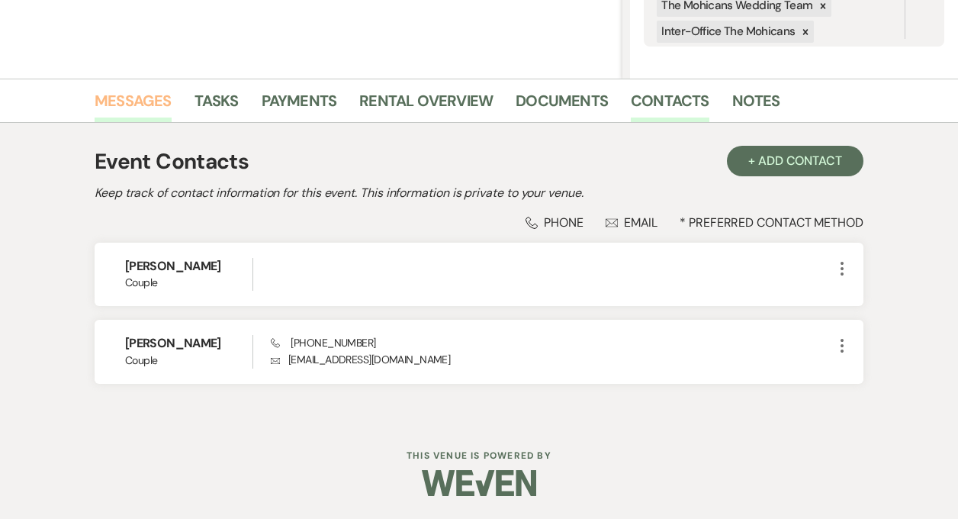
click at [124, 95] on link "Messages" at bounding box center [133, 105] width 77 height 34
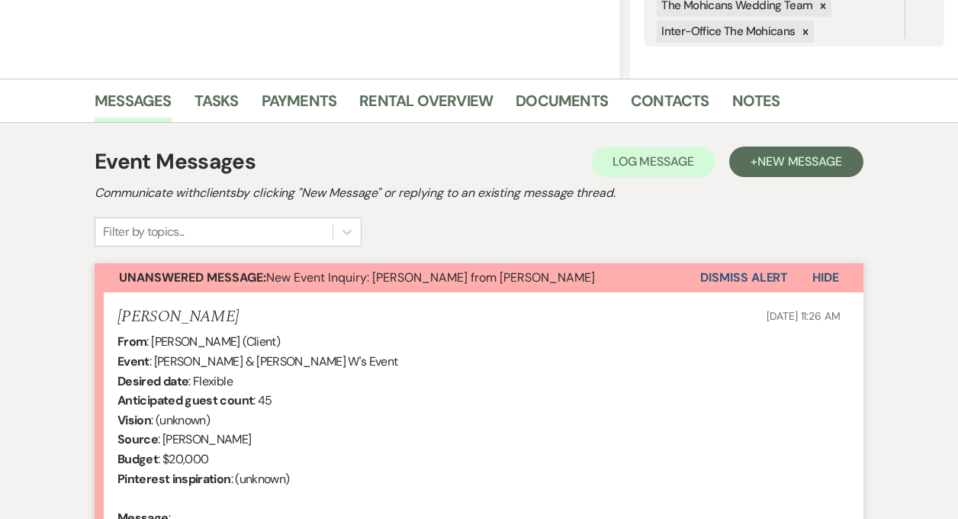
click at [741, 283] on button "Dismiss Alert" at bounding box center [744, 277] width 88 height 29
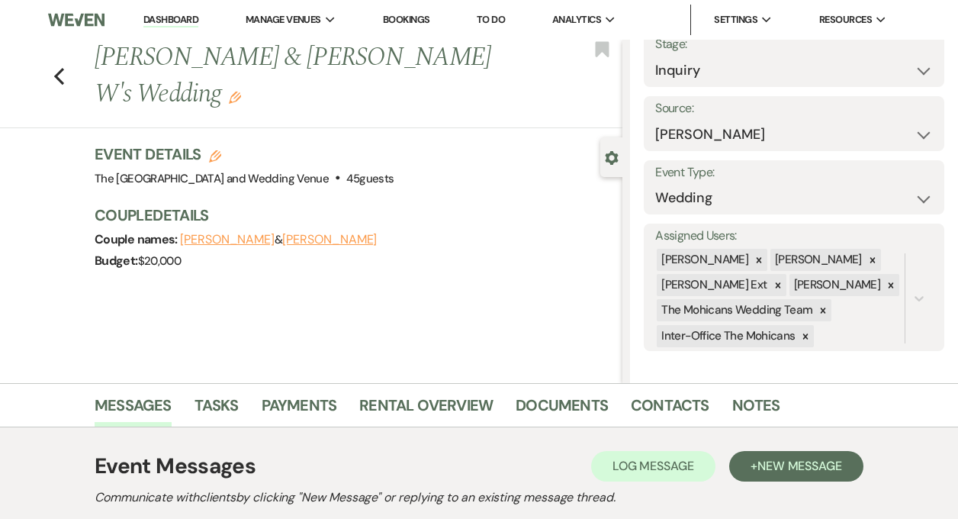
click at [177, 24] on link "Dashboard" at bounding box center [170, 20] width 55 height 14
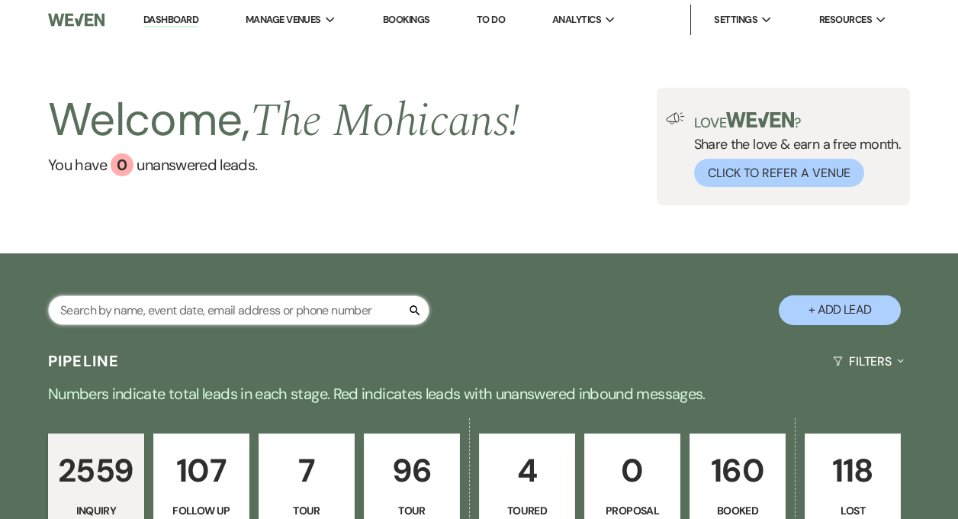
click at [192, 321] on input "text" at bounding box center [238, 310] width 381 height 30
type input "taya"
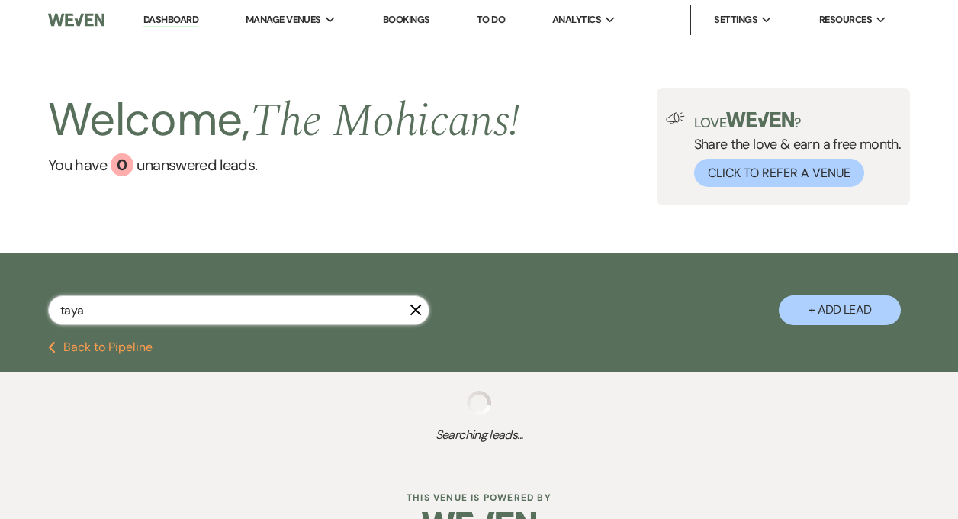
select select "4"
select select "8"
select select "4"
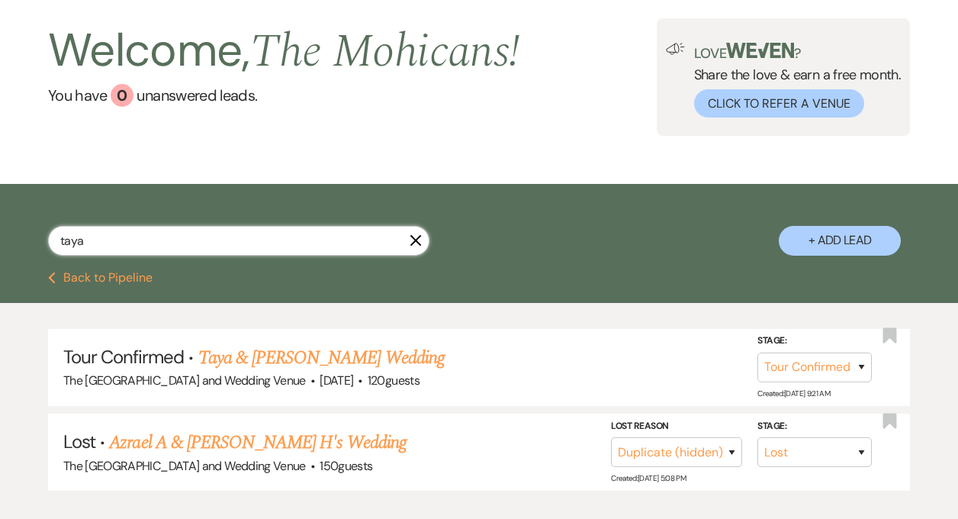
scroll to position [72, 0]
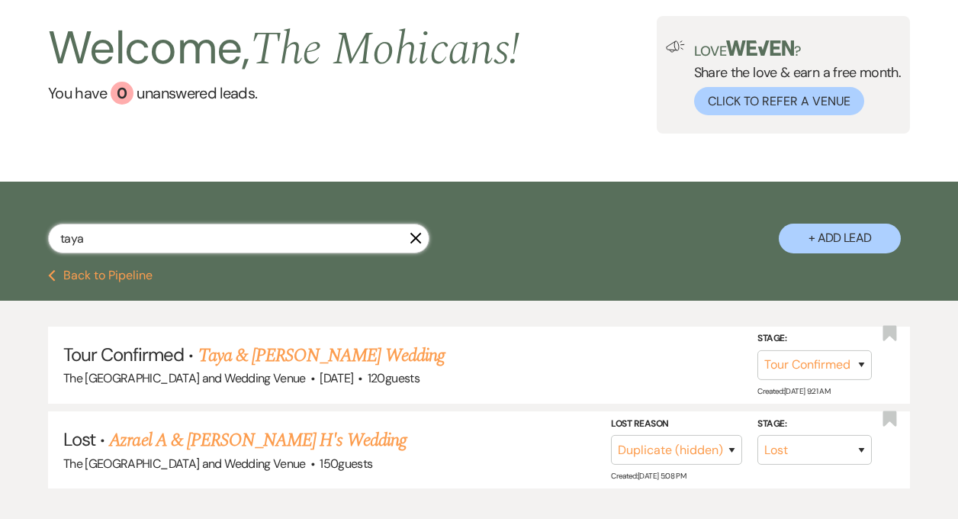
type input "taya"
click at [316, 357] on link "Taya & Taya Hampton's Wedding" at bounding box center [321, 355] width 246 height 27
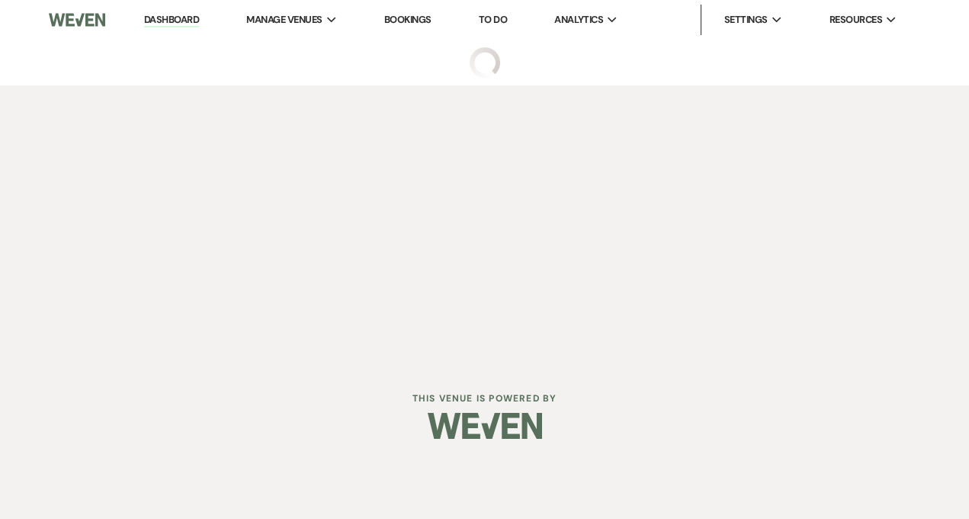
select select "4"
select select "5"
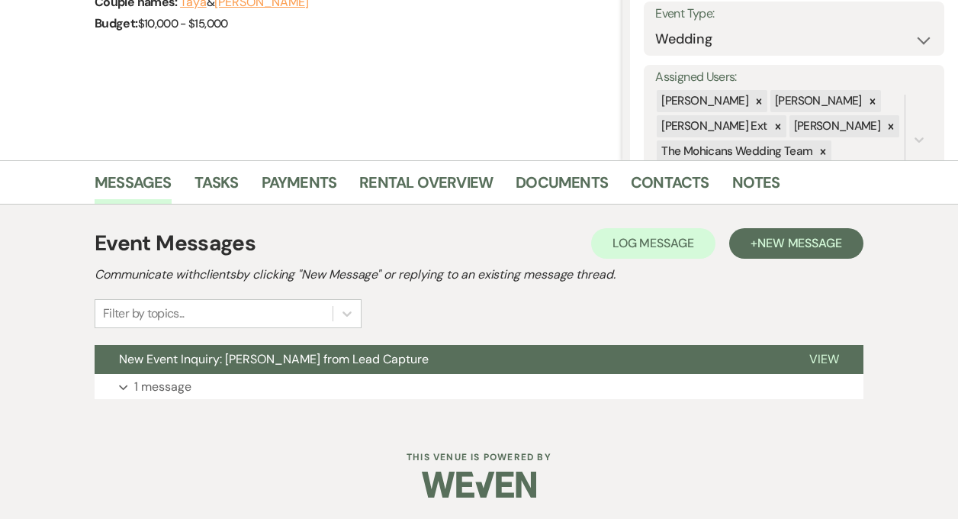
scroll to position [224, 0]
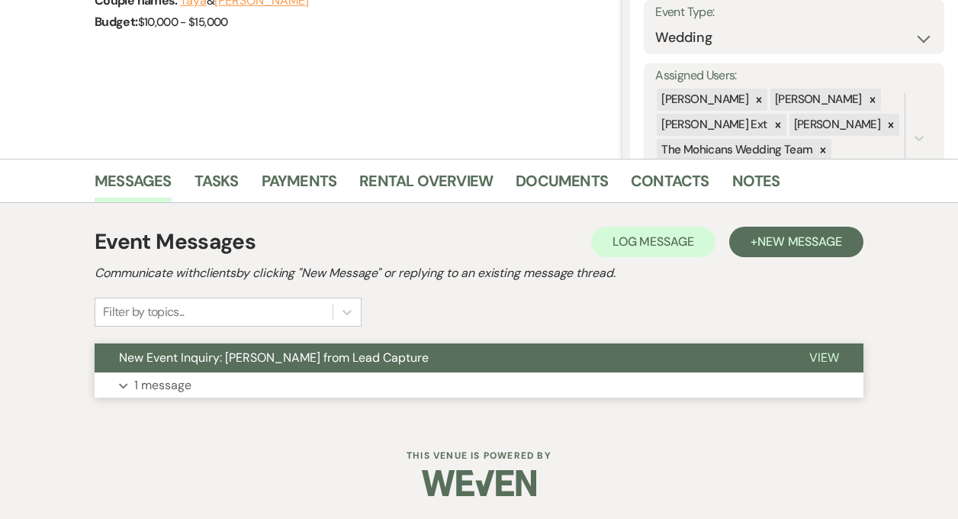
click at [169, 384] on p "1 message" at bounding box center [162, 385] width 57 height 20
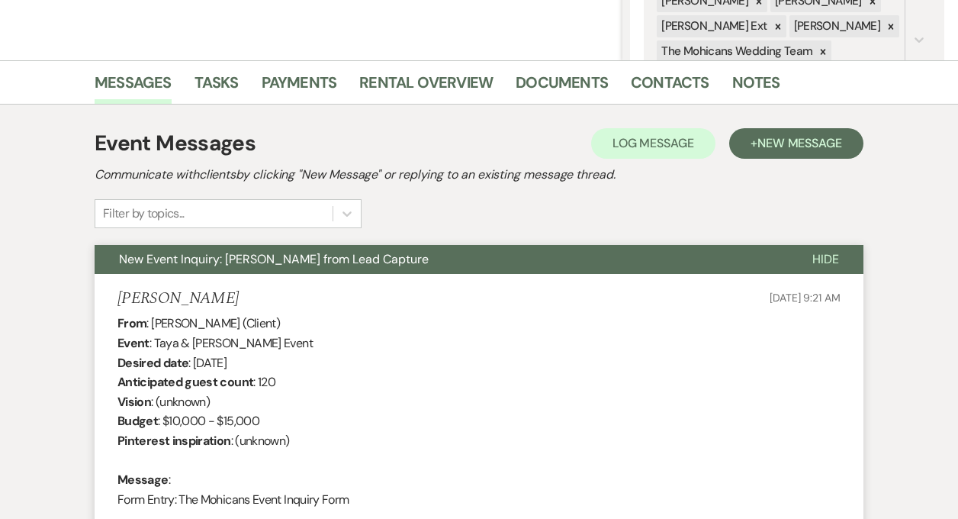
scroll to position [351, 0]
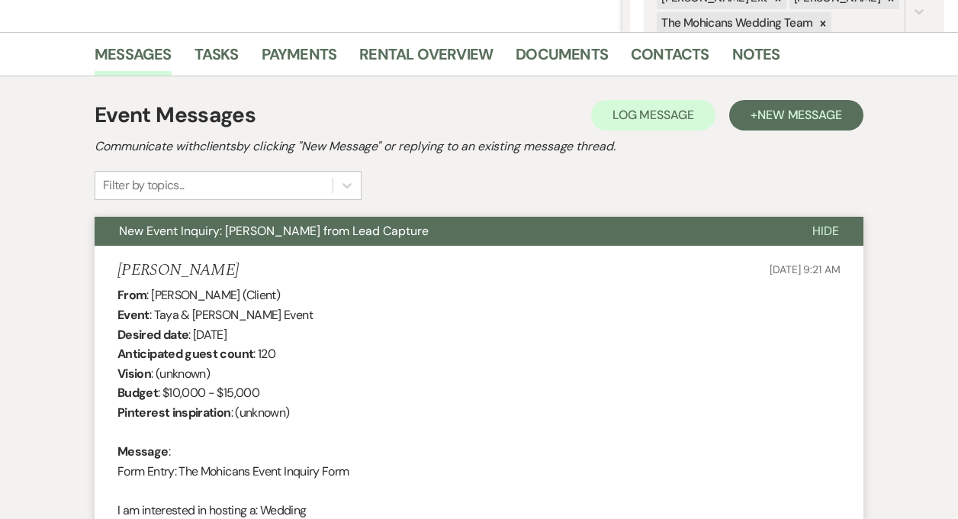
drag, startPoint x: 120, startPoint y: 292, endPoint x: 246, endPoint y: 374, distance: 149.3
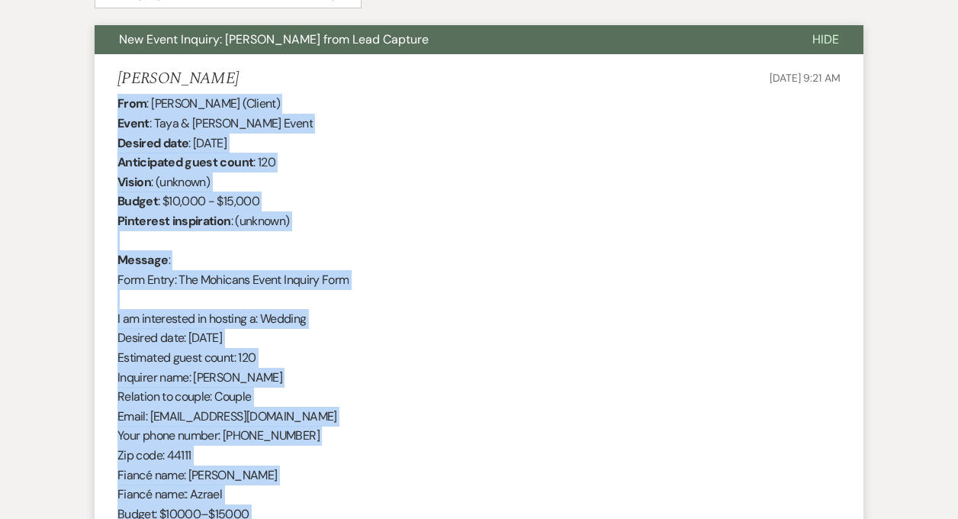
scroll to position [824, 0]
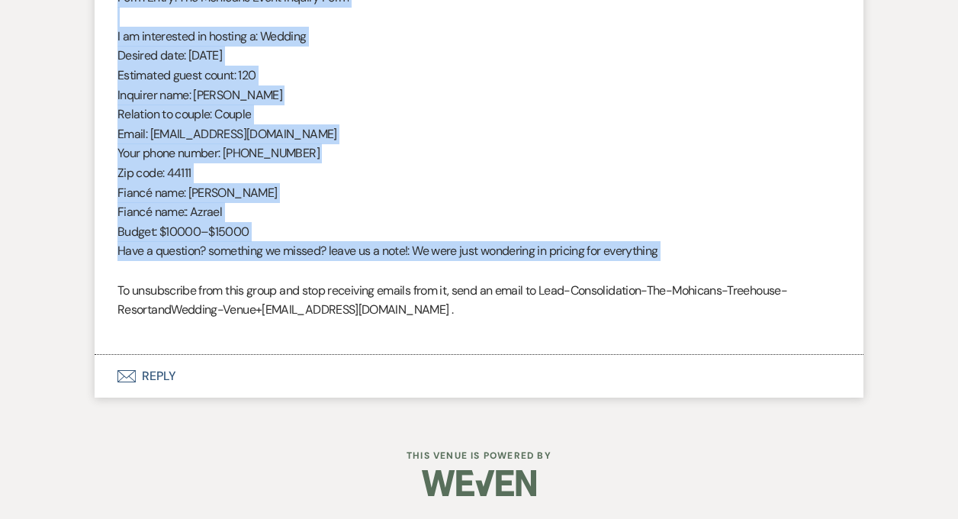
drag, startPoint x: 118, startPoint y: 294, endPoint x: 300, endPoint y: 279, distance: 182.1
click at [300, 279] on li "Taya Hampton Oct 02, 2025, 9:21 AM From : Taya Hampton (Client) Event : Taya & …" at bounding box center [479, 63] width 769 height 583
copy div "From : Taya Hampton (Client) Event : Taya & Taya Hampton's Event Desired date :…"
